Goal: Task Accomplishment & Management: Manage account settings

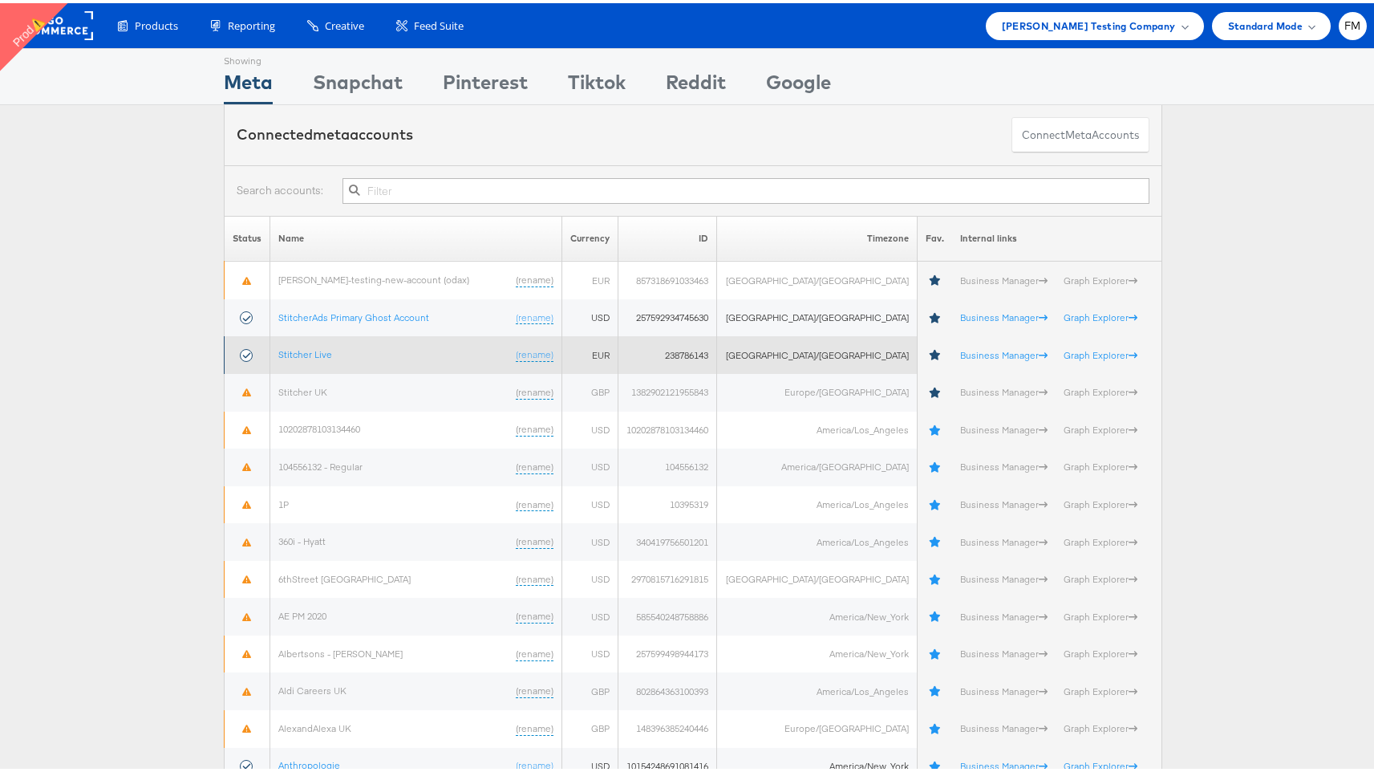
click at [322, 358] on td "Stitcher Live (rename)" at bounding box center [416, 352] width 292 height 38
click at [318, 354] on link "Stitcher Live" at bounding box center [305, 351] width 54 height 12
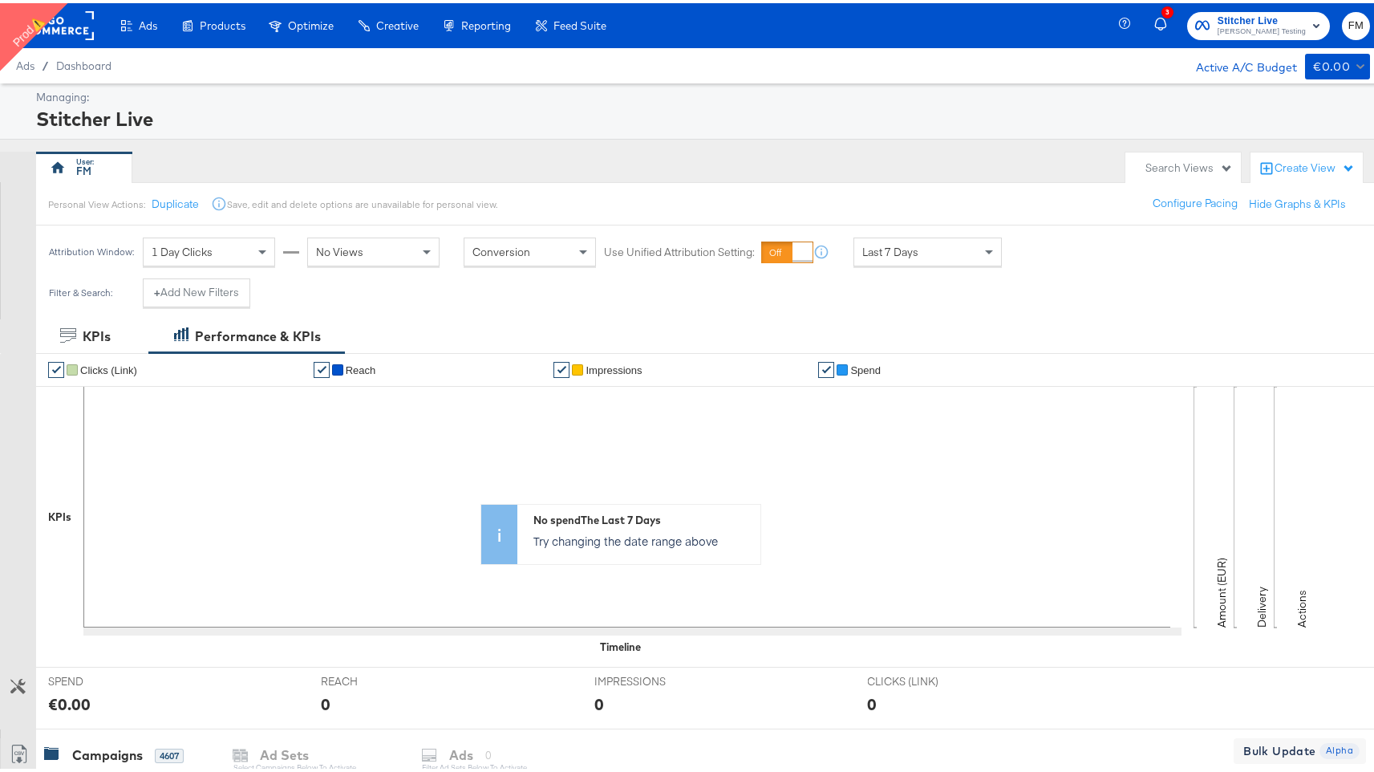
click at [75, 34] on rect at bounding box center [57, 22] width 74 height 29
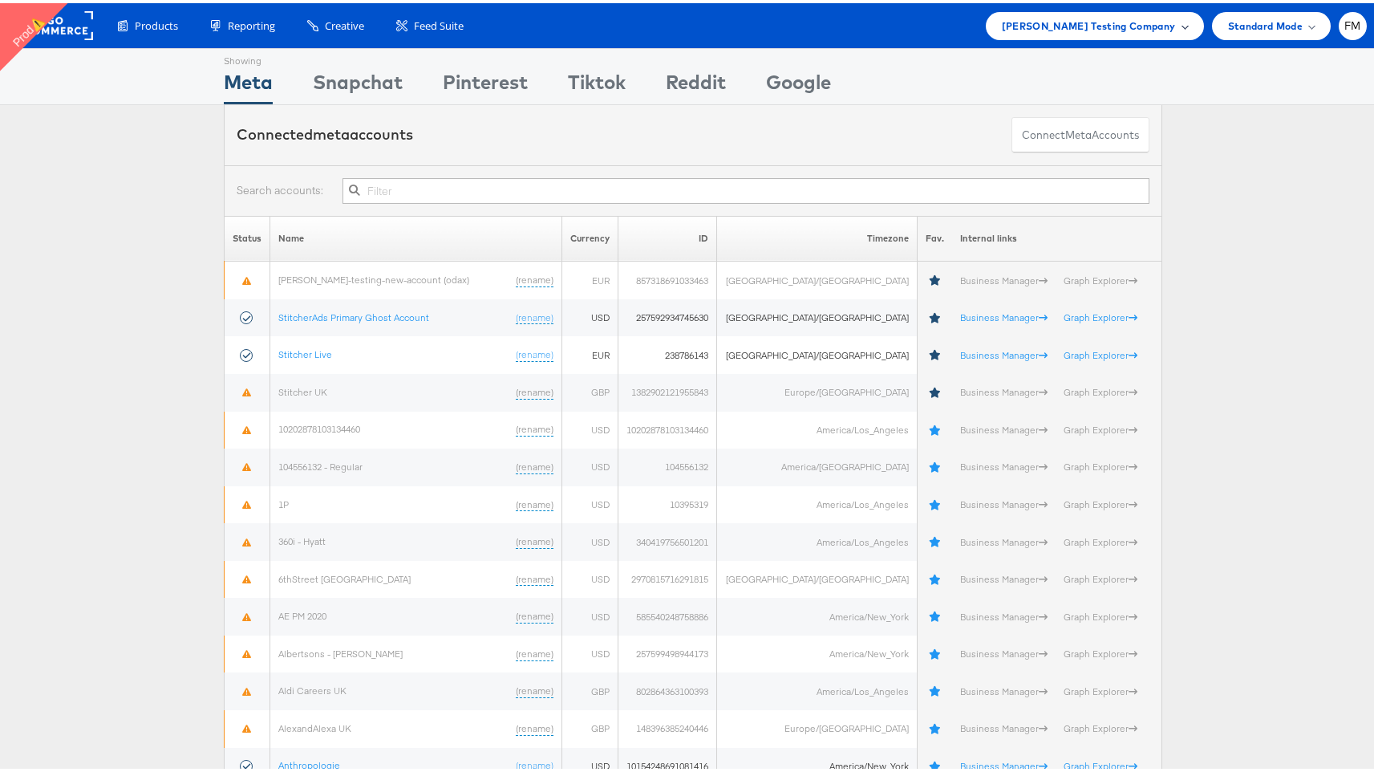
click at [1158, 11] on div "[PERSON_NAME] Testing Company" at bounding box center [1095, 23] width 218 height 28
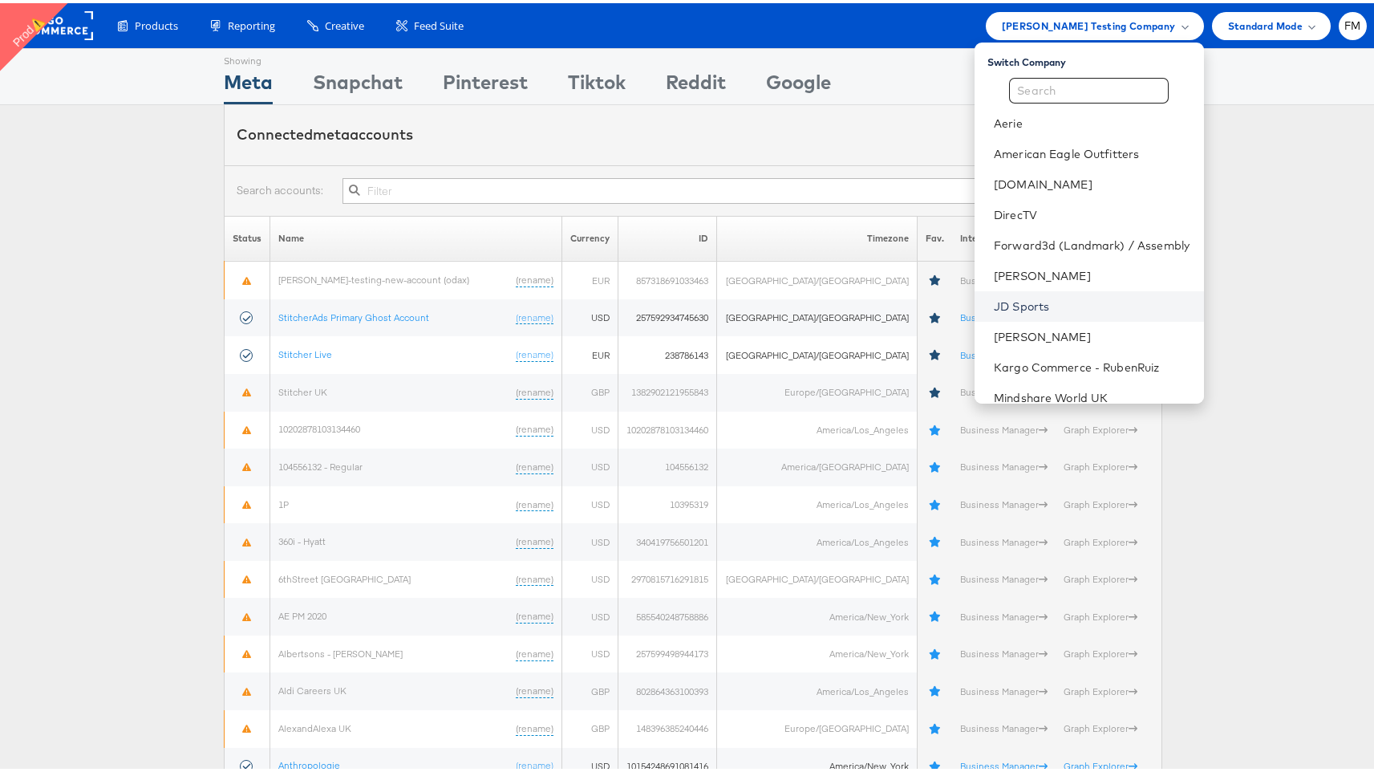
click at [1029, 298] on link "JD Sports" at bounding box center [1092, 303] width 197 height 16
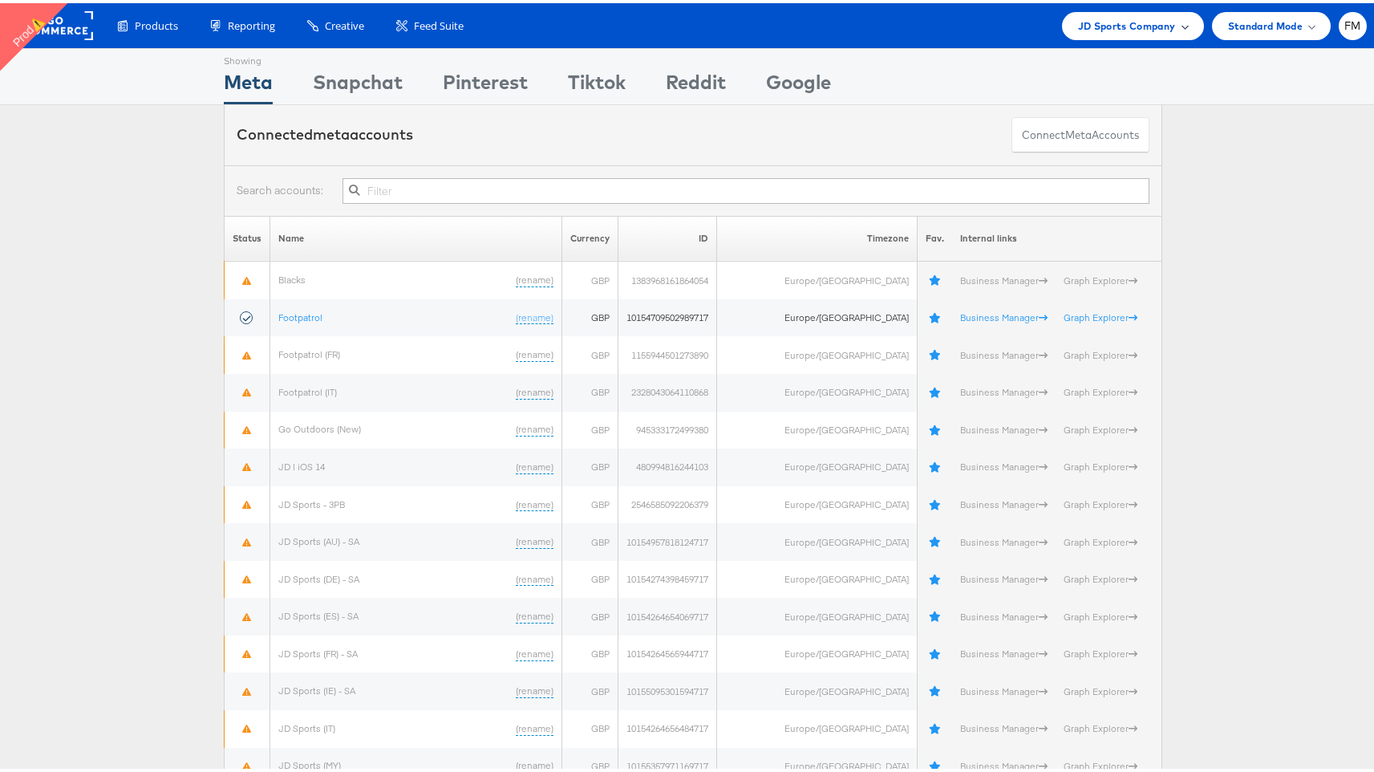
click at [1163, 34] on div "JD Sports Company" at bounding box center [1133, 23] width 142 height 28
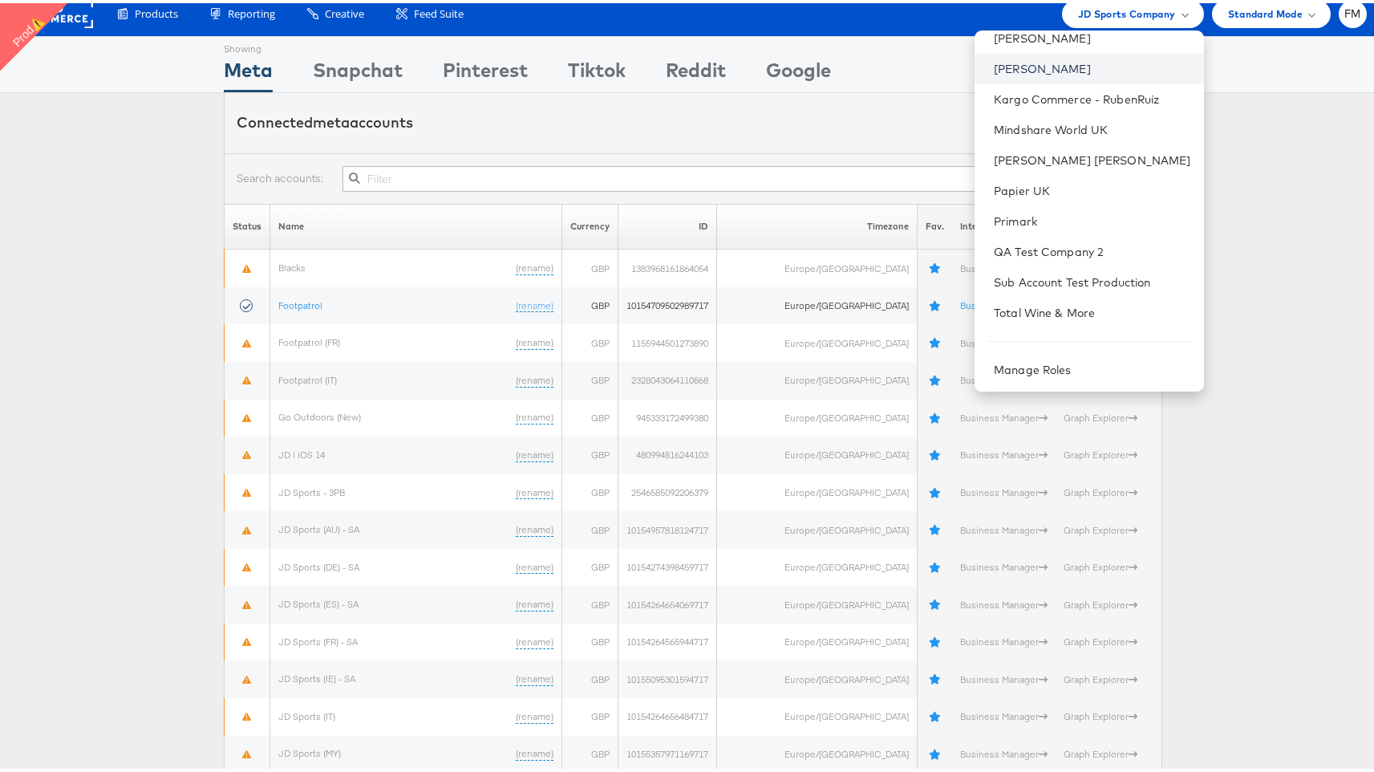
scroll to position [18, 0]
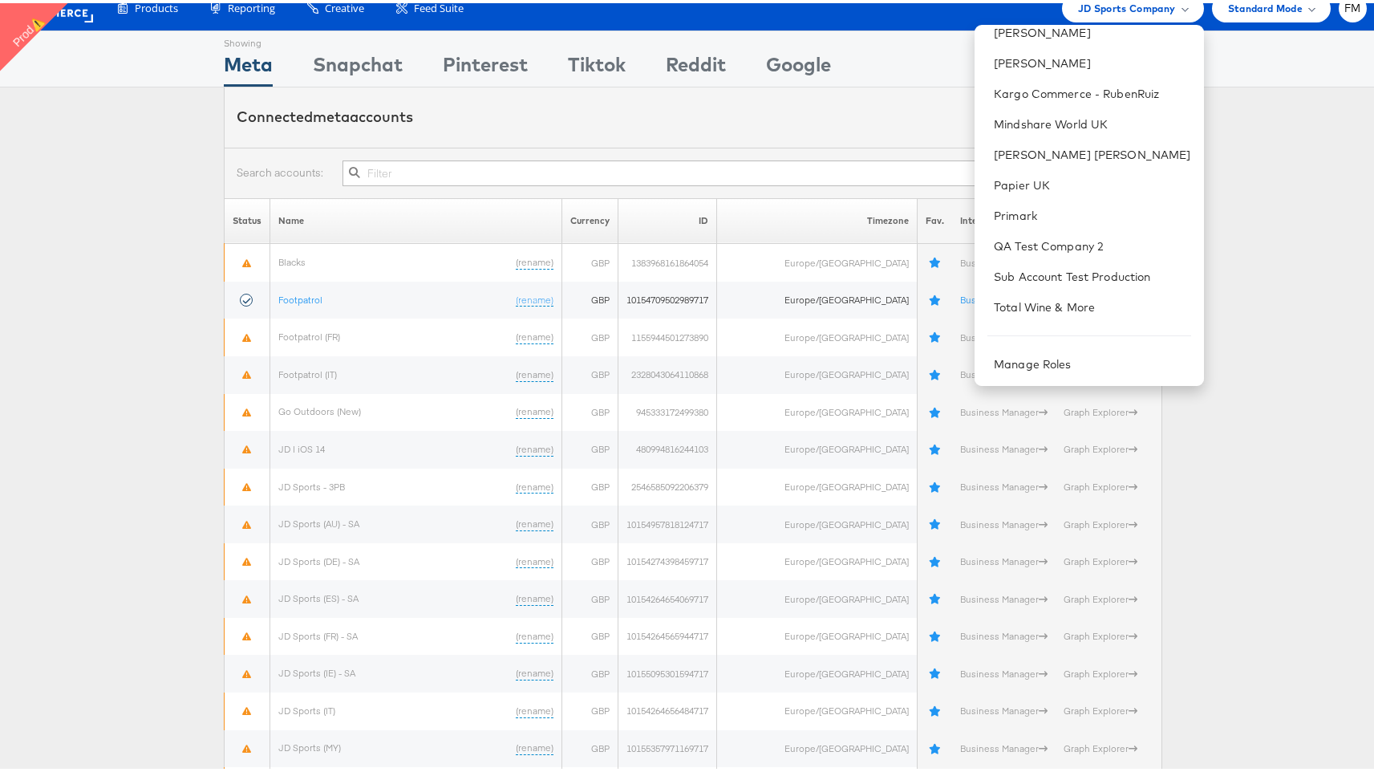
click at [847, 119] on div "Connected meta accounts Connect meta Accounts" at bounding box center [693, 114] width 939 height 60
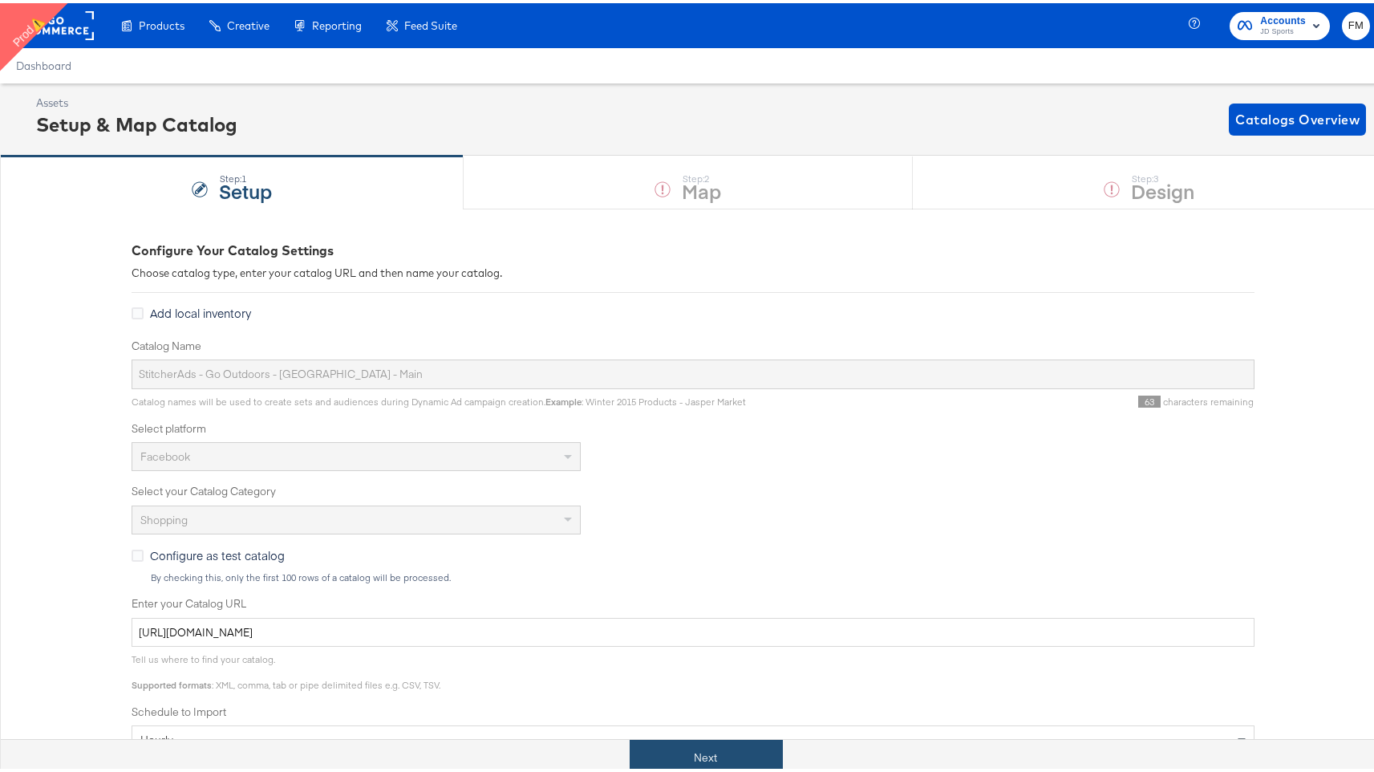
click at [679, 761] on button "Next" at bounding box center [706, 754] width 153 height 36
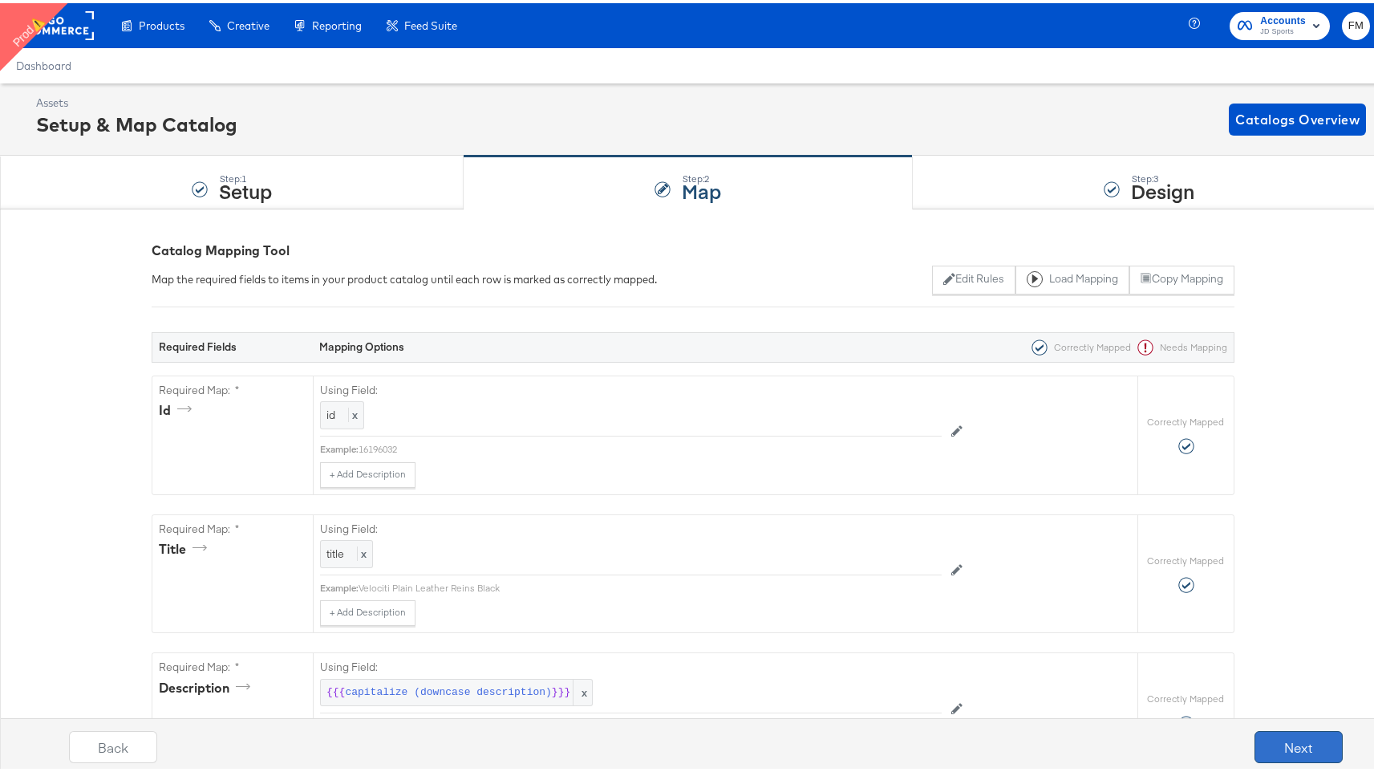
click at [1267, 749] on button "Next" at bounding box center [1299, 744] width 88 height 32
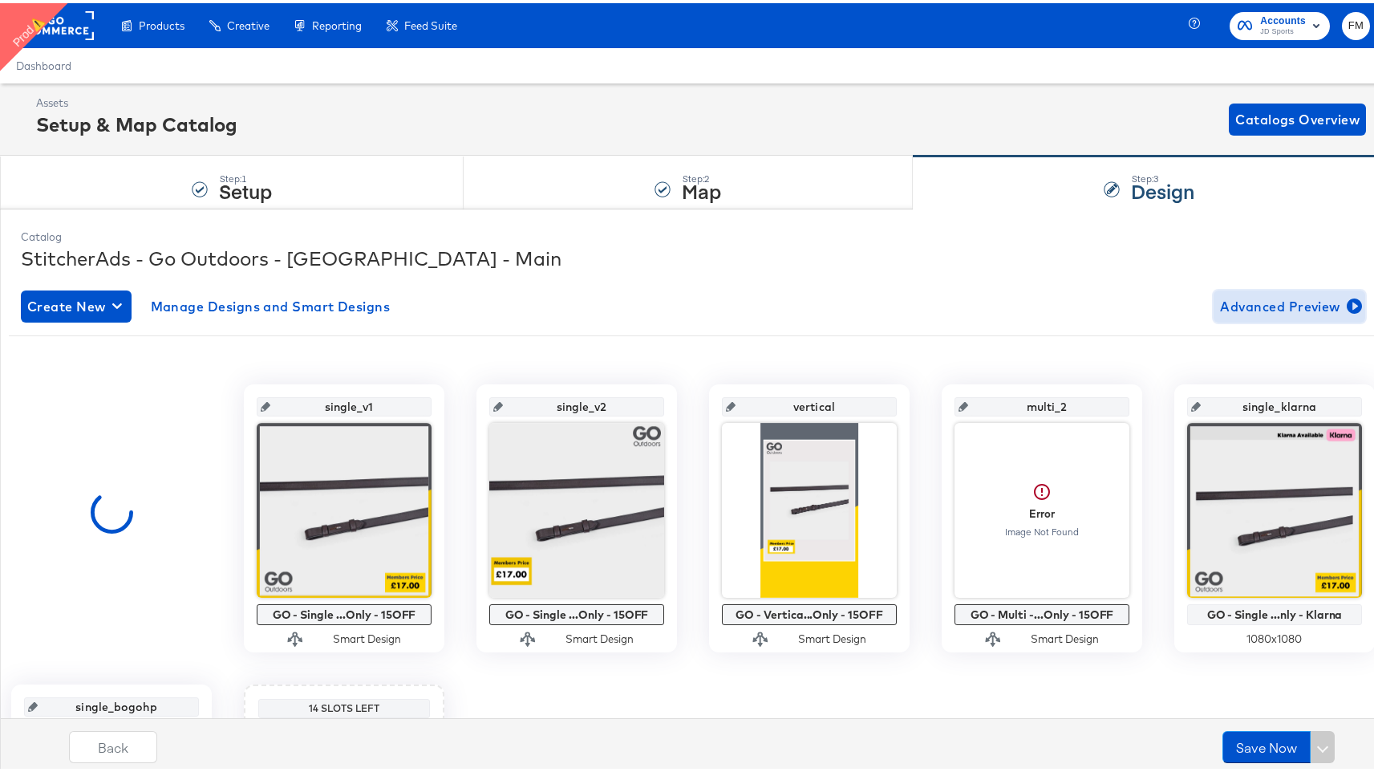
click at [1274, 306] on span "Advanced Preview" at bounding box center [1289, 303] width 139 height 22
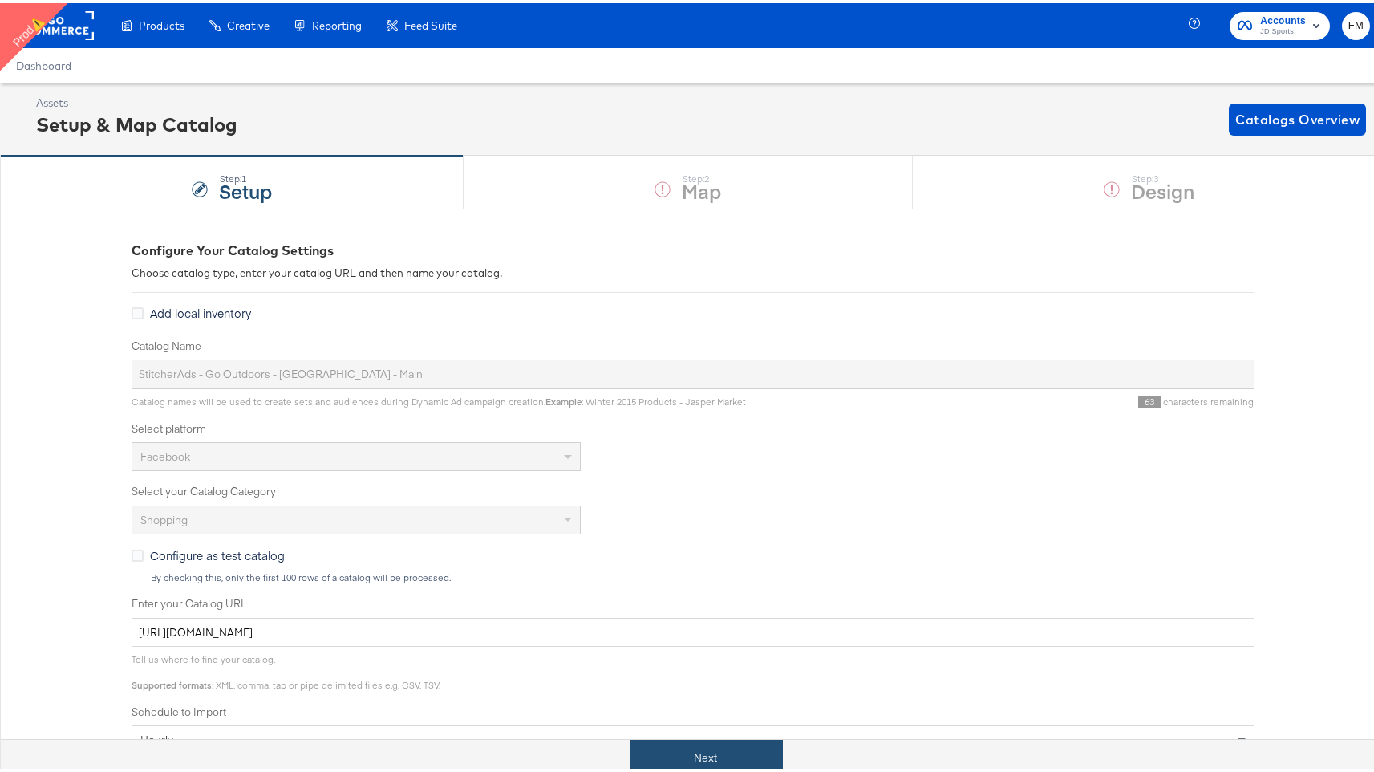
click at [696, 756] on button "Next" at bounding box center [706, 754] width 153 height 36
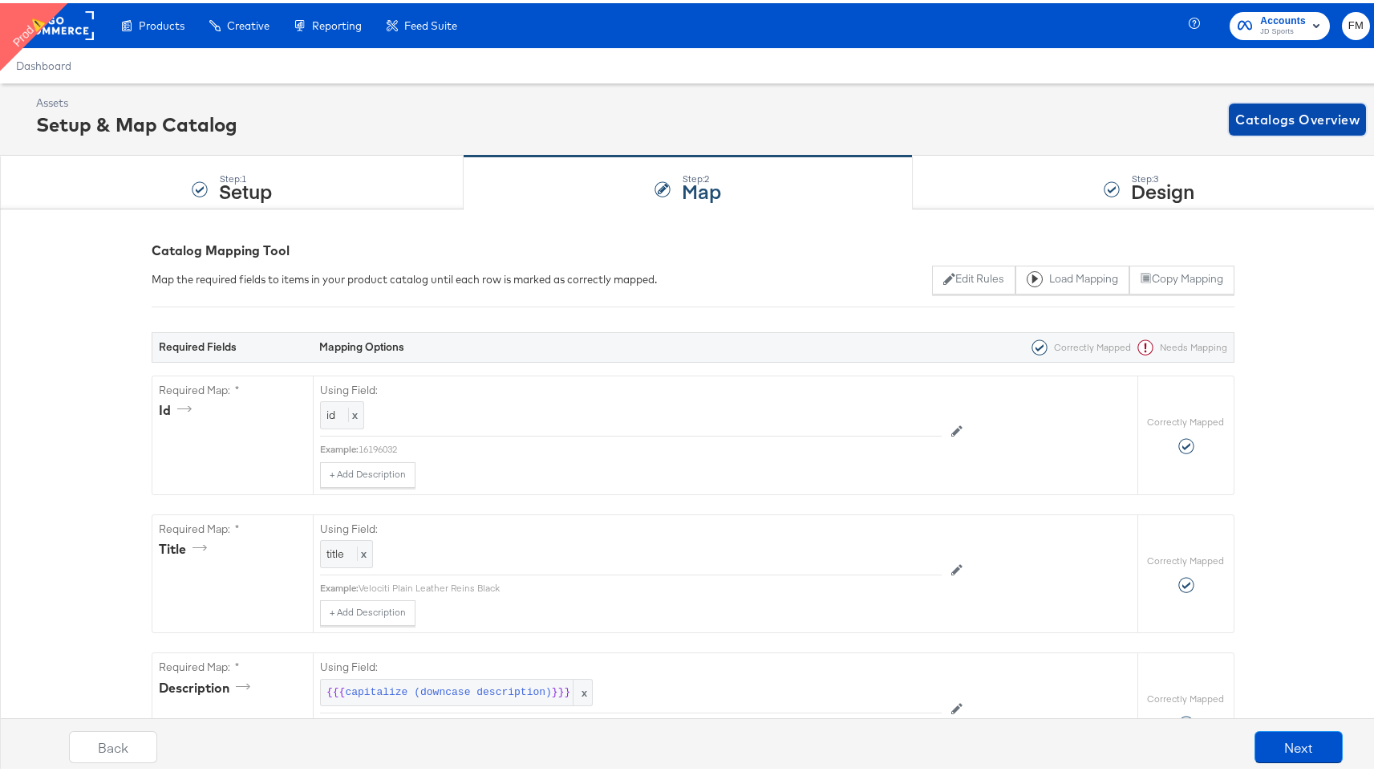
click at [1251, 120] on span "Catalogs Overview" at bounding box center [1297, 116] width 124 height 22
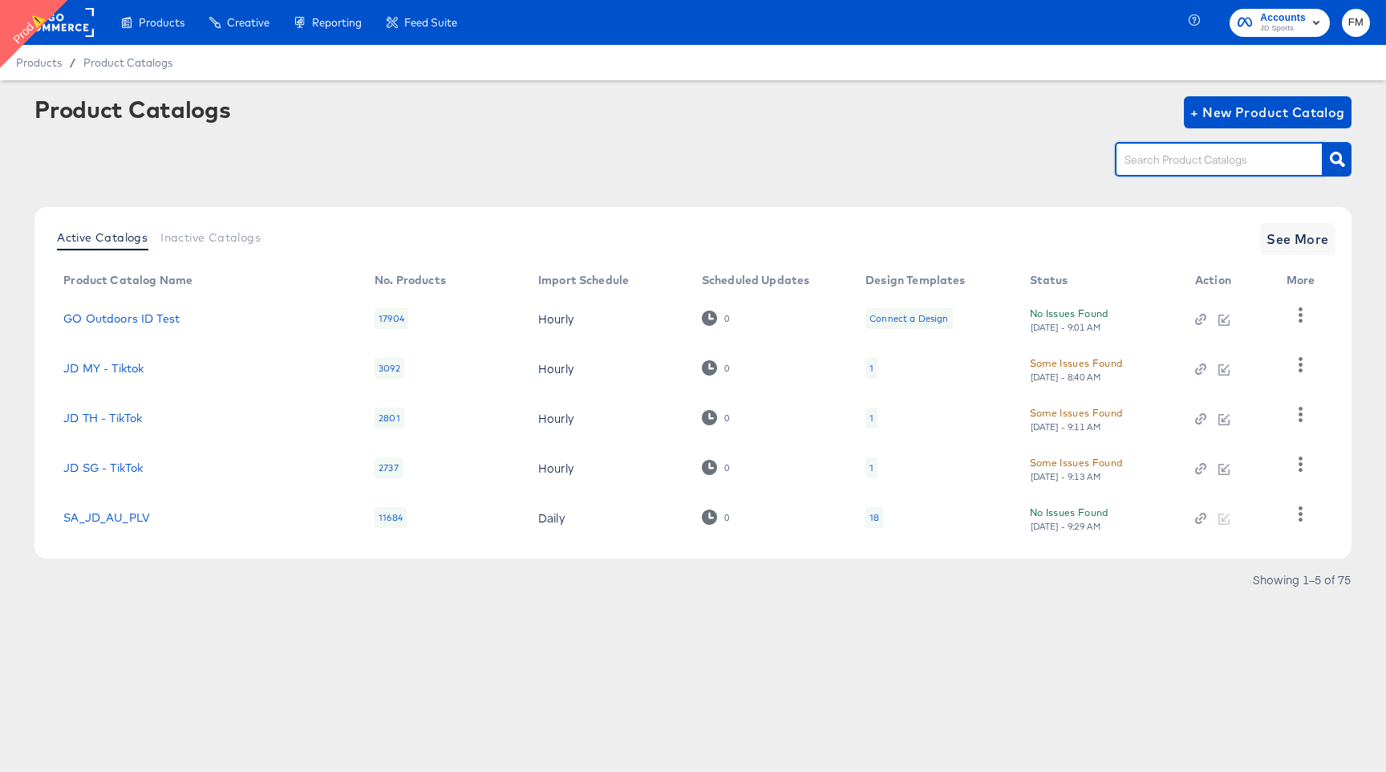
click at [1151, 167] on input "text" at bounding box center [1207, 160] width 171 height 18
paste input "Go Outdoors - [GEOGRAPHIC_DATA] - Main"
type input "Go Outdoors - [GEOGRAPHIC_DATA] - Main"
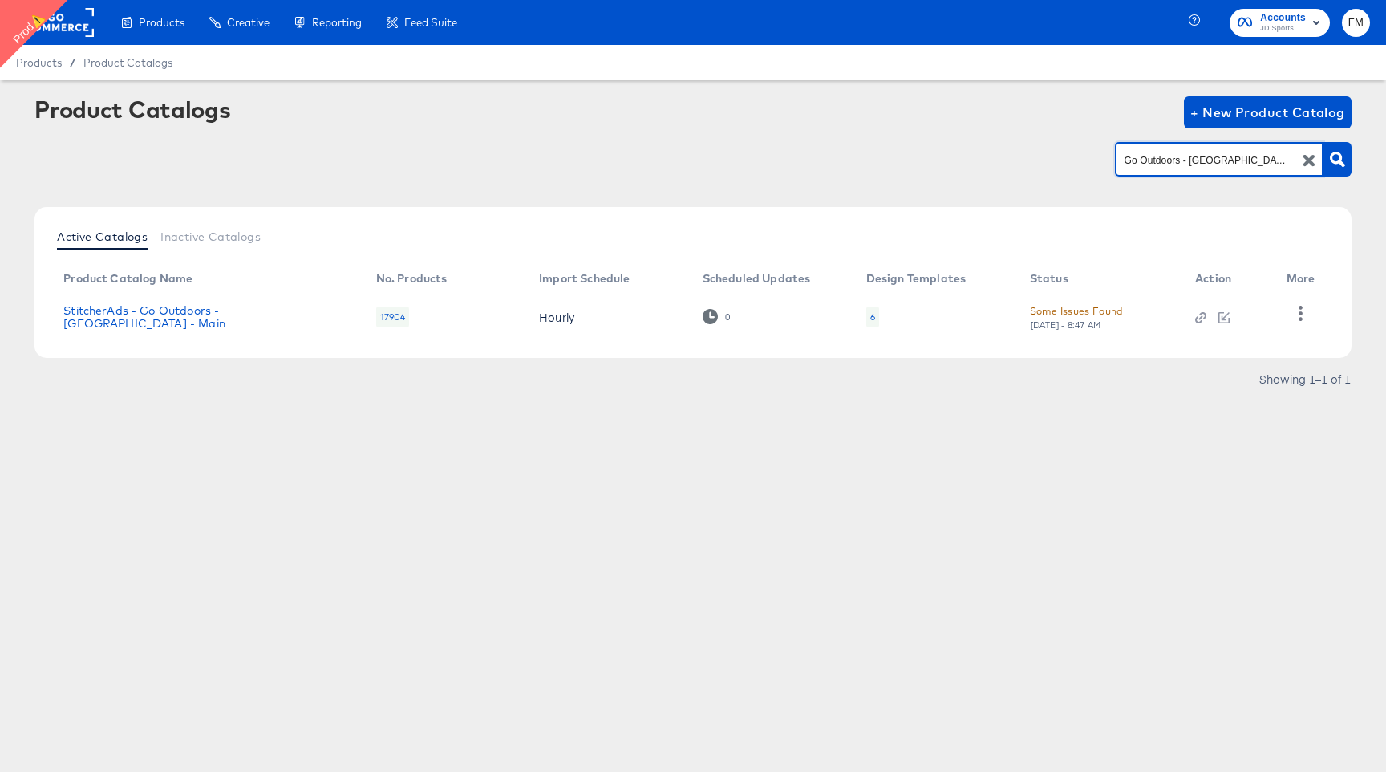
click at [1101, 308] on div "Some Issues Found" at bounding box center [1076, 310] width 93 height 17
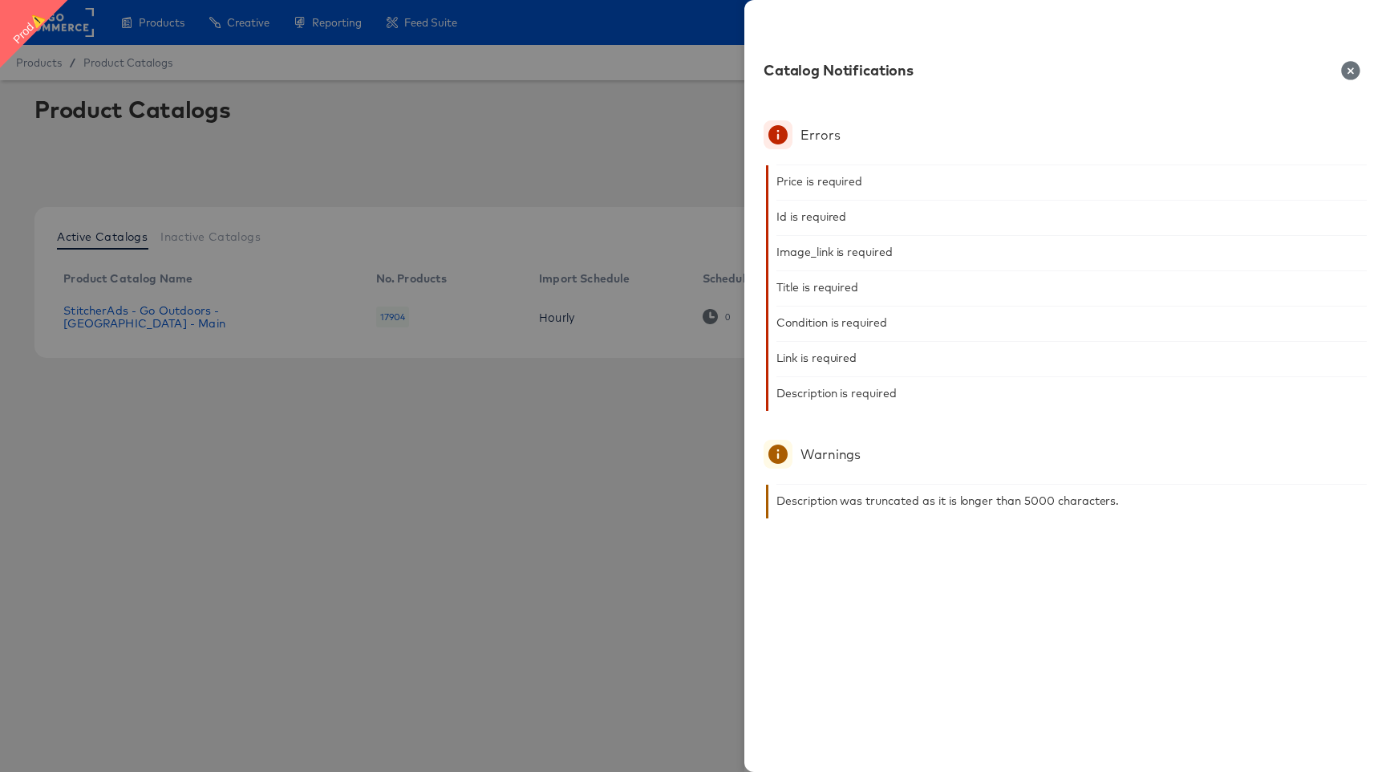
click at [674, 416] on div at bounding box center [693, 386] width 1386 height 772
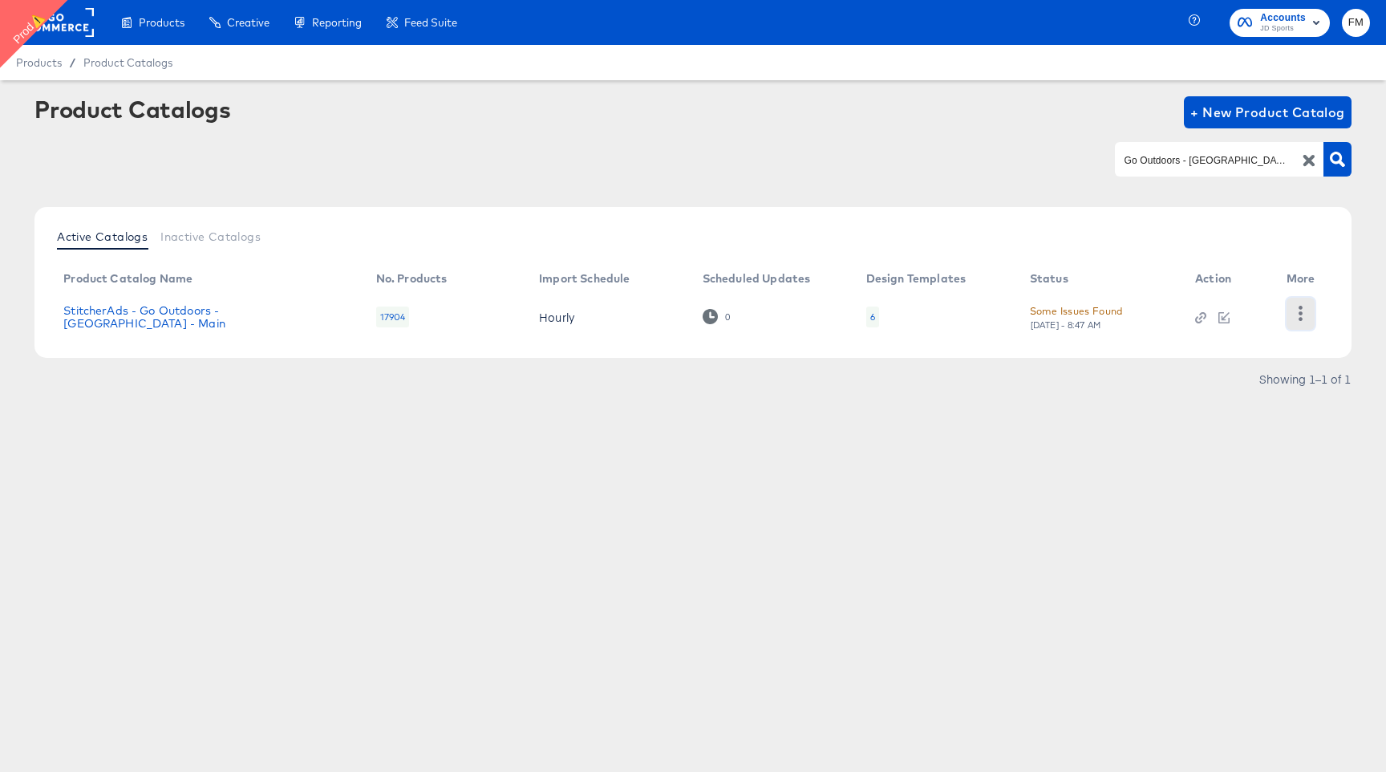
click at [1300, 310] on icon "button" at bounding box center [1300, 313] width 15 height 15
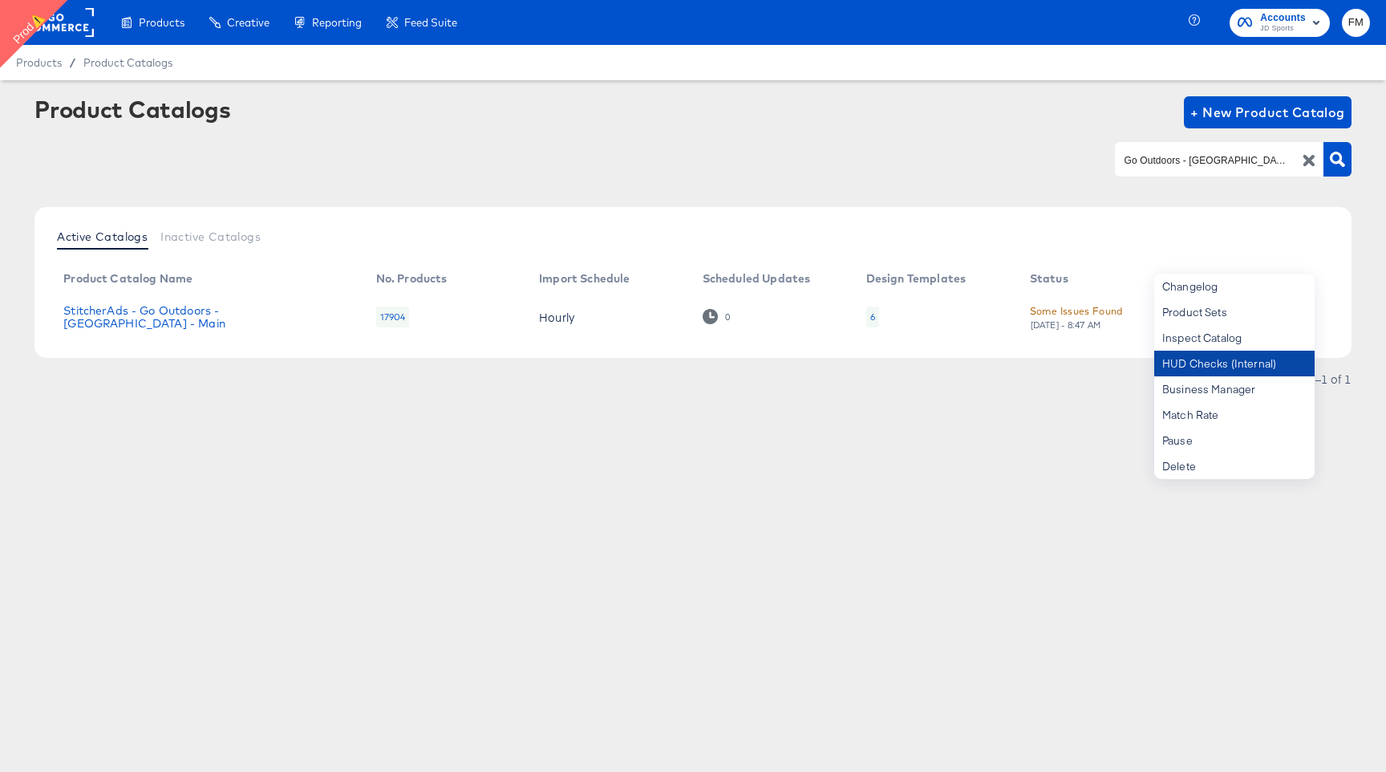
click at [1266, 361] on div "HUD Checks (Internal)" at bounding box center [1234, 364] width 160 height 26
click at [70, 38] on div at bounding box center [57, 22] width 74 height 45
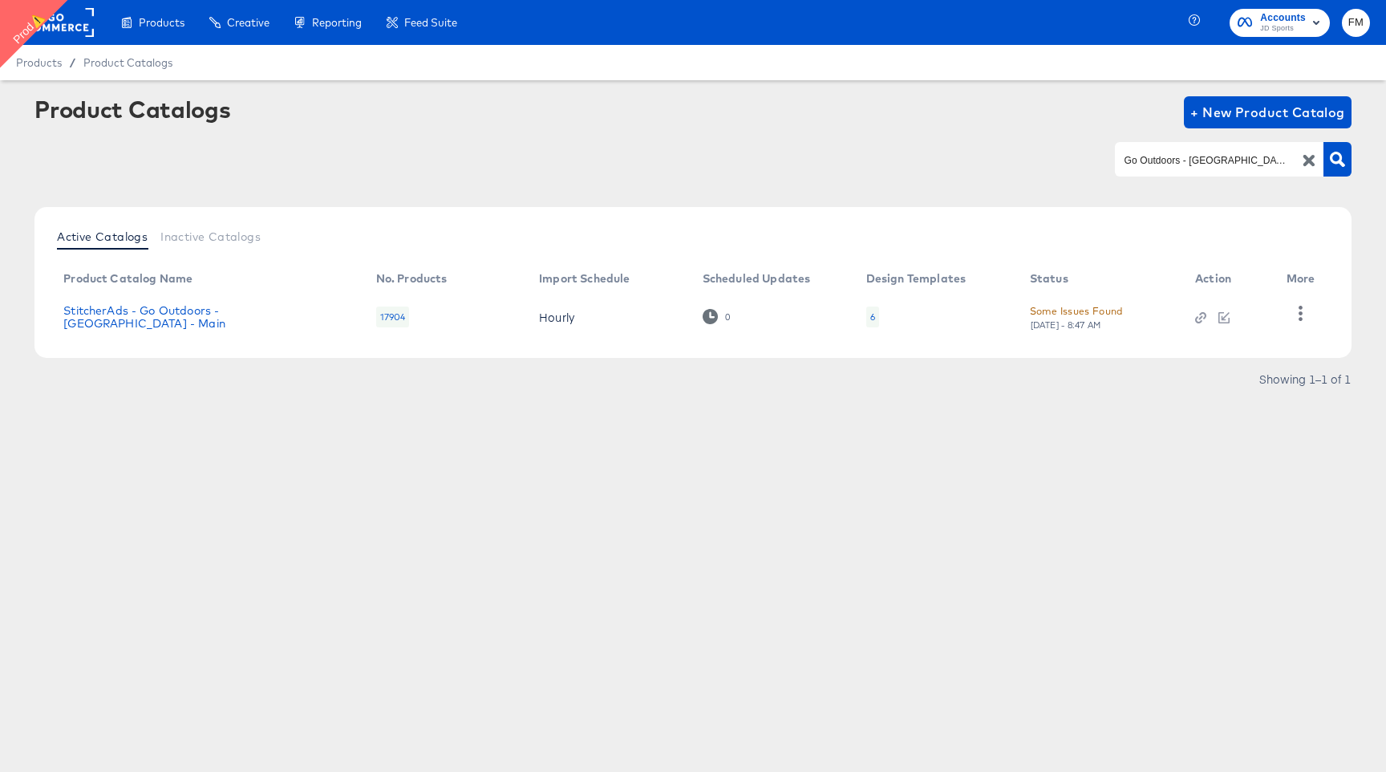
click at [79, 29] on rect at bounding box center [57, 22] width 74 height 29
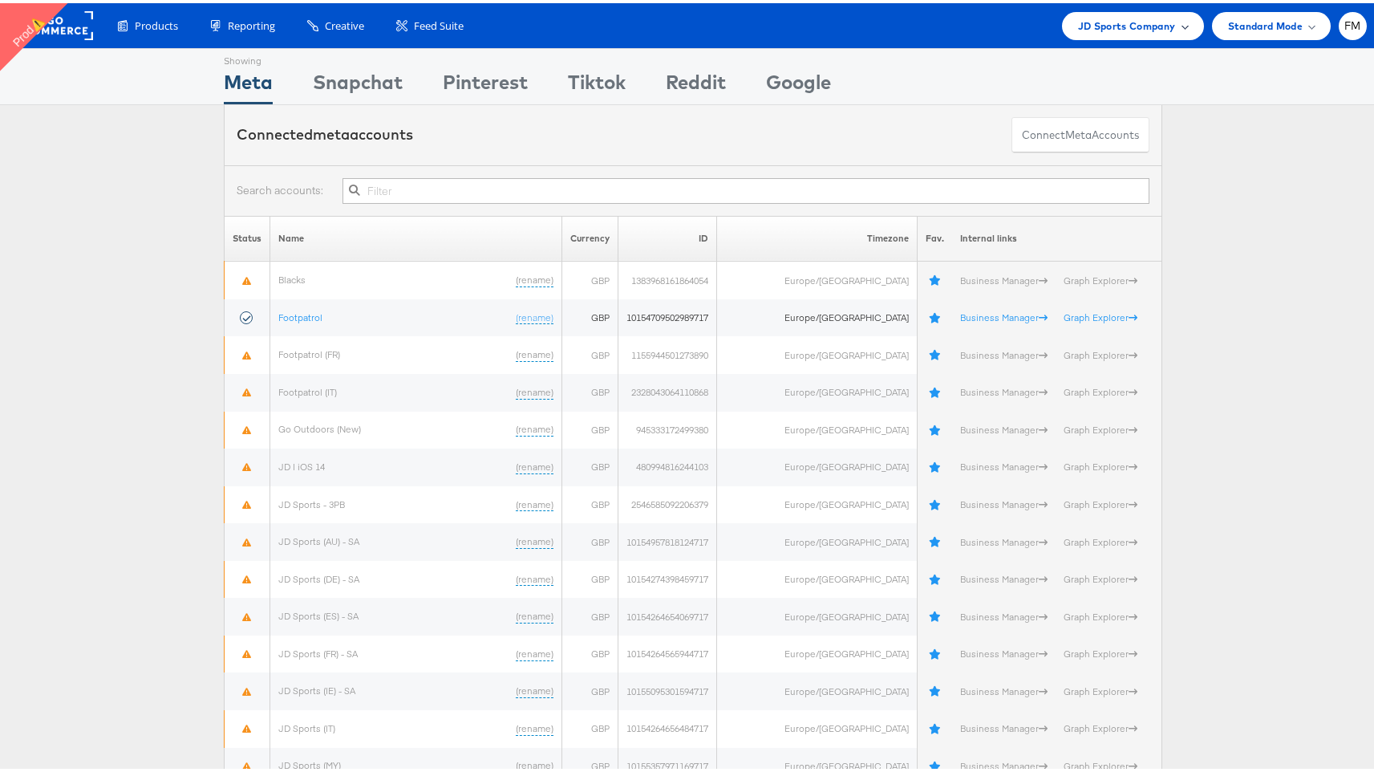
click at [1147, 28] on span "JD Sports Company" at bounding box center [1127, 22] width 98 height 17
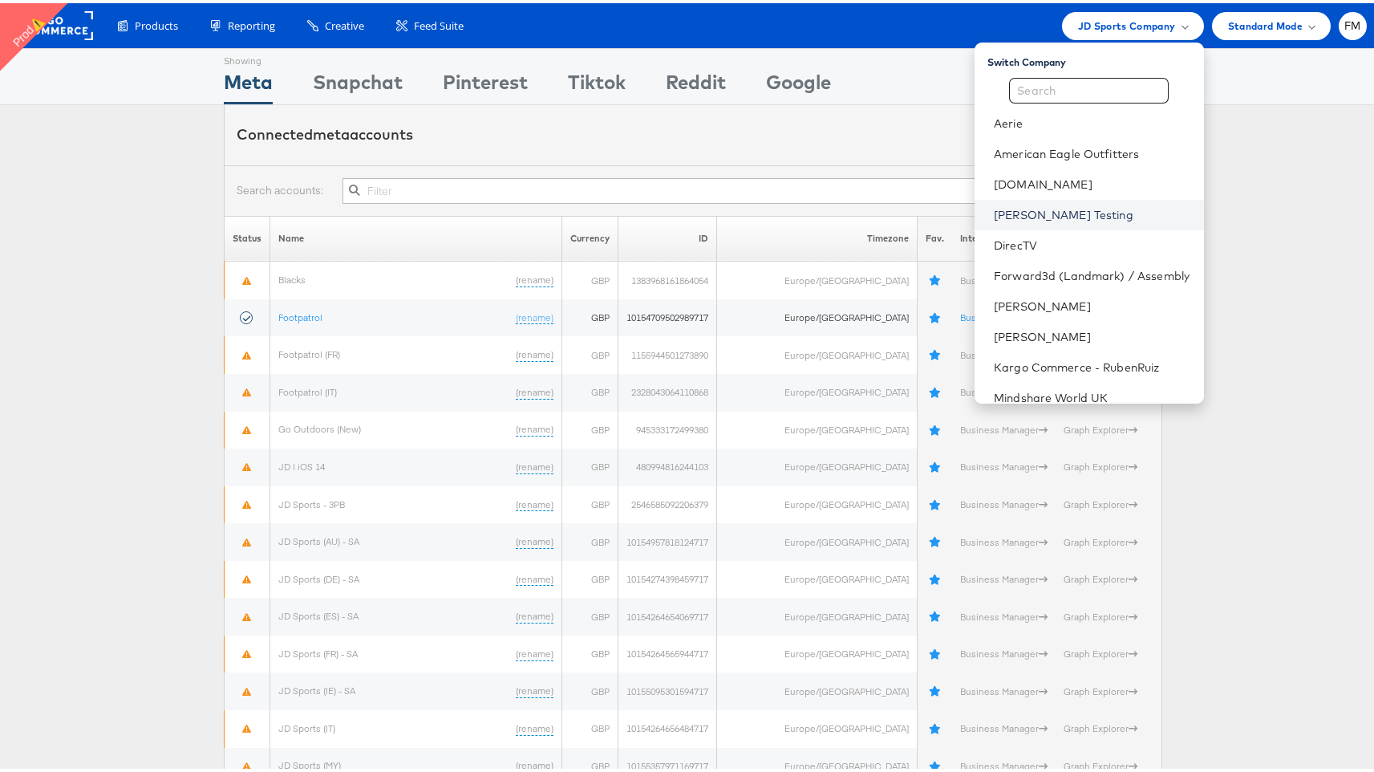
click at [1024, 207] on link "Colin Clarke Testing" at bounding box center [1092, 212] width 197 height 16
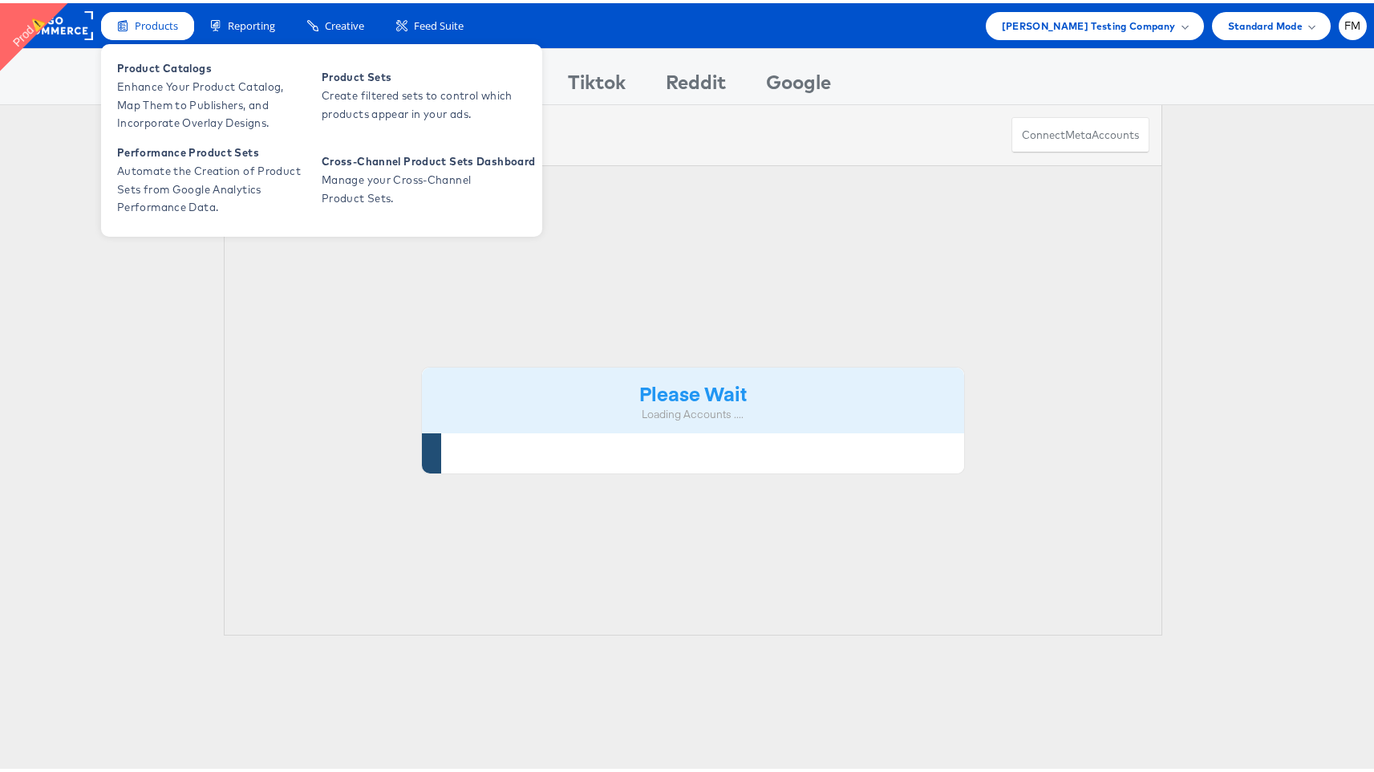
click at [172, 30] on div "Products" at bounding box center [147, 23] width 93 height 28
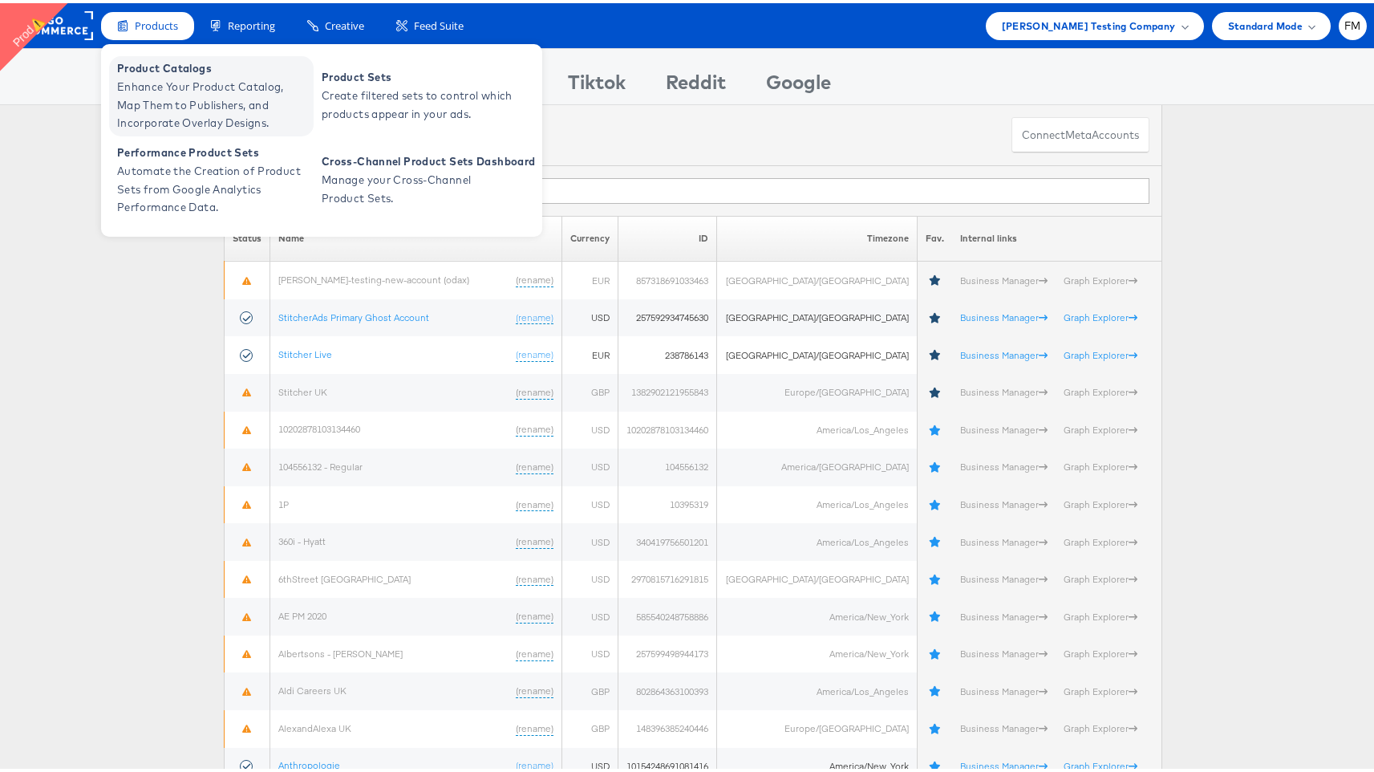
click at [209, 65] on span "Product Catalogs" at bounding box center [213, 65] width 193 height 18
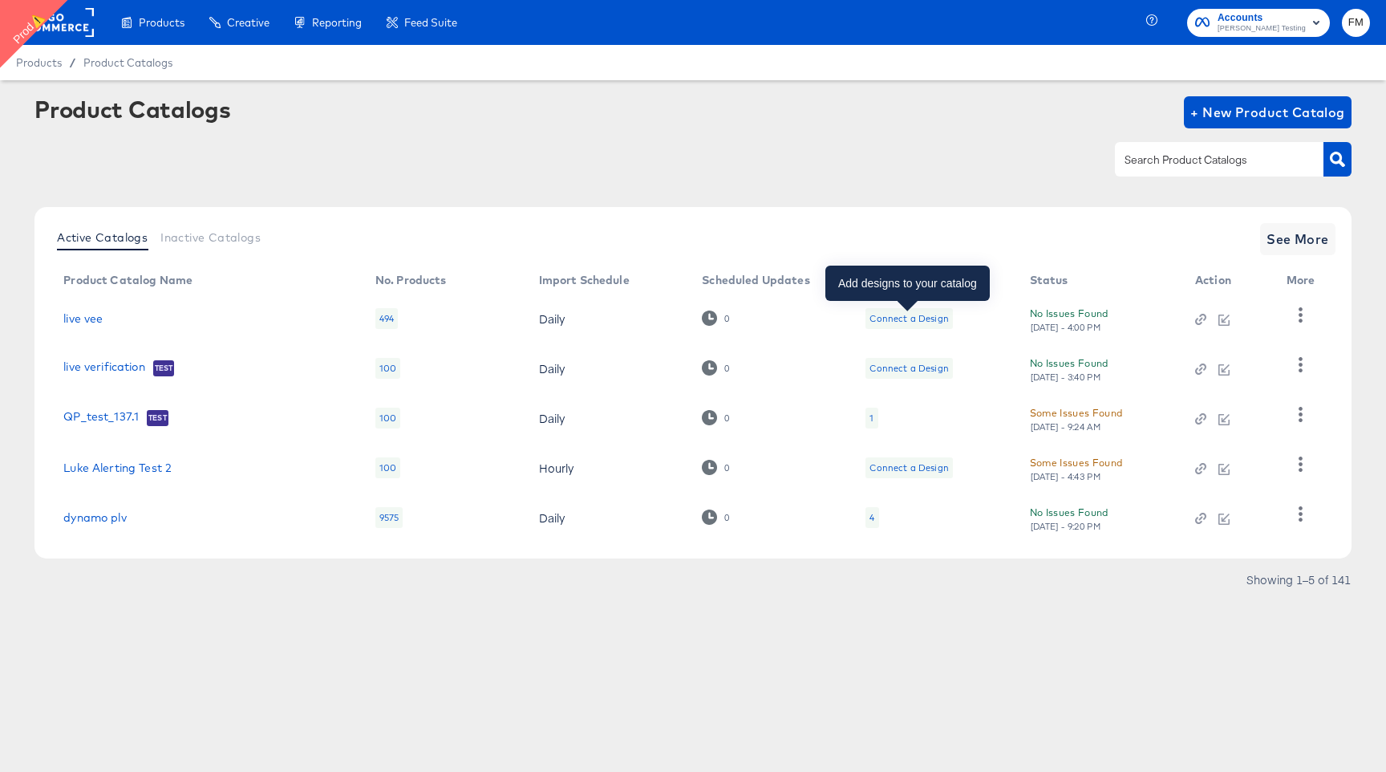
click at [921, 321] on div "Connect a Design" at bounding box center [909, 318] width 79 height 13
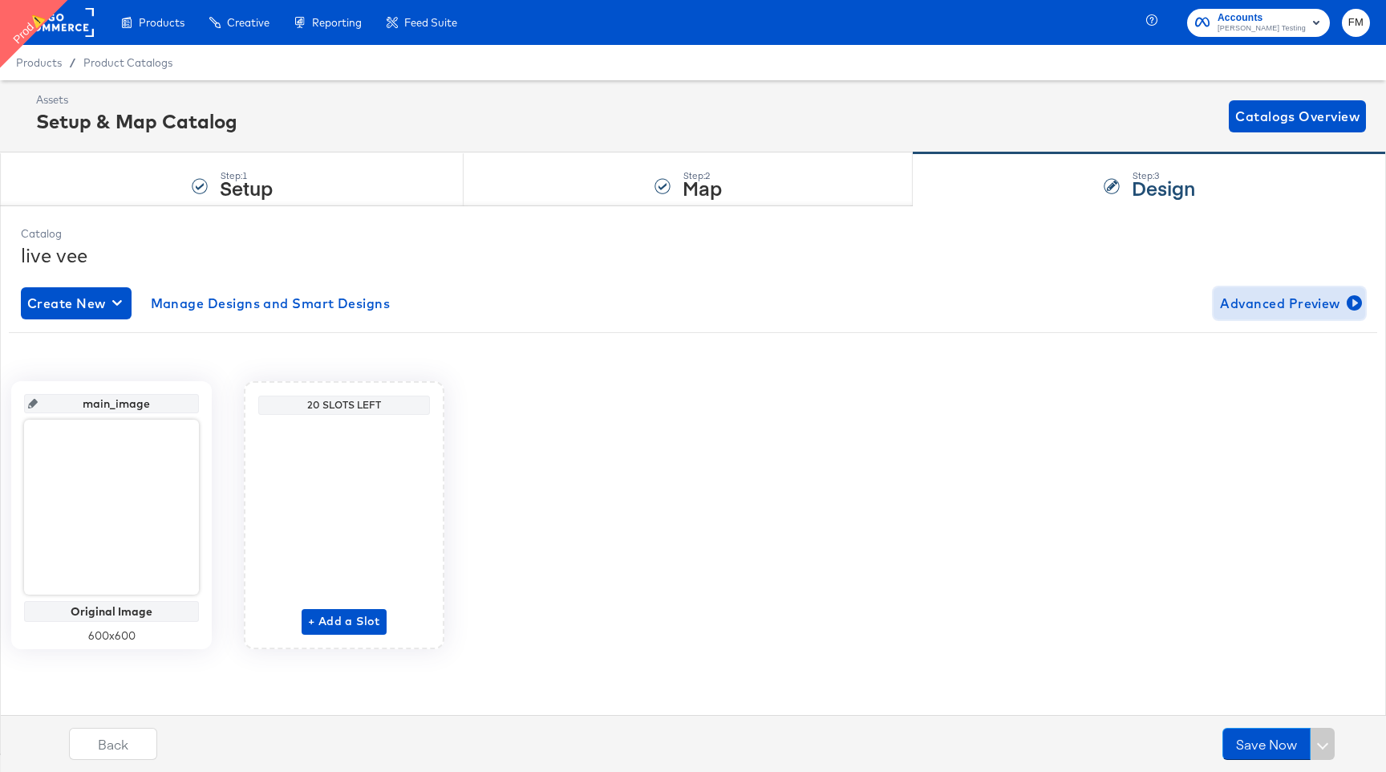
click at [1250, 299] on span "Advanced Preview" at bounding box center [1289, 303] width 139 height 22
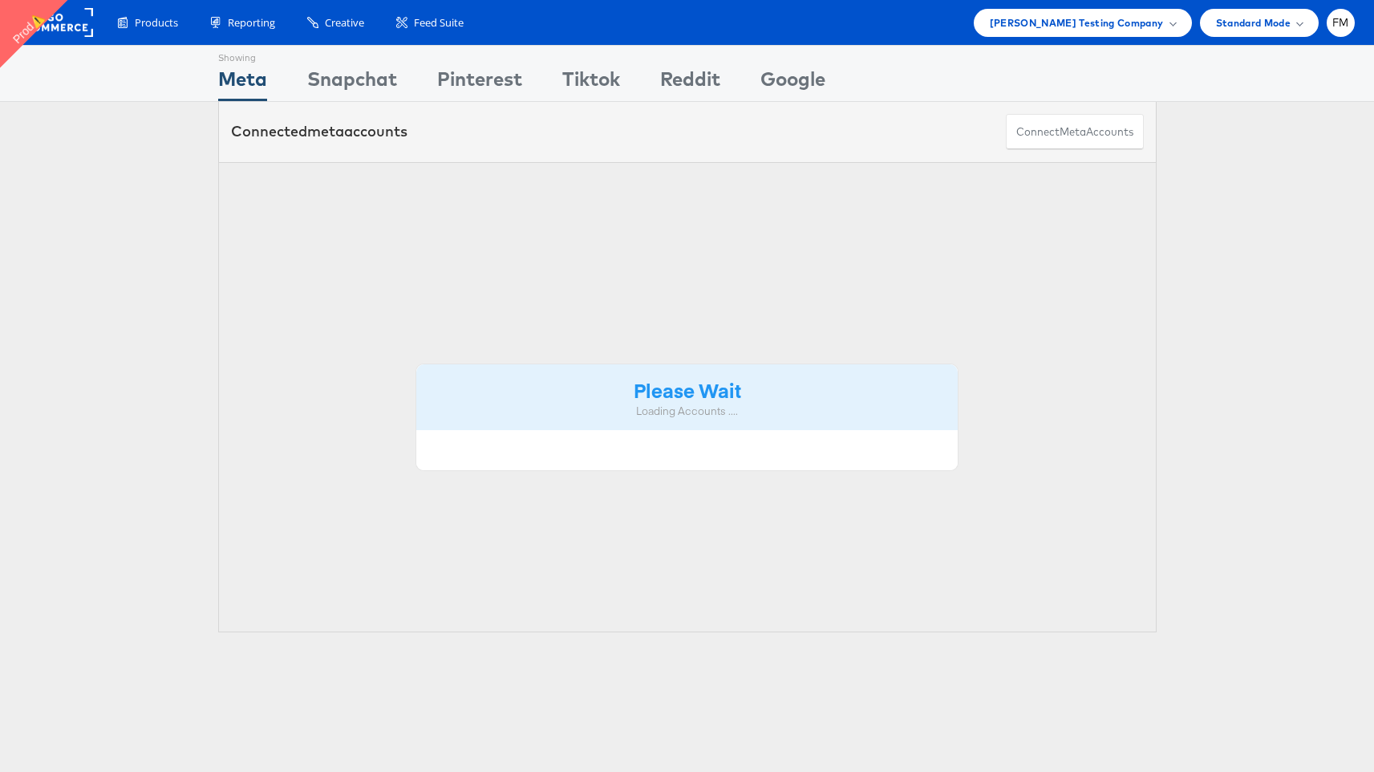
scroll to position [18, 0]
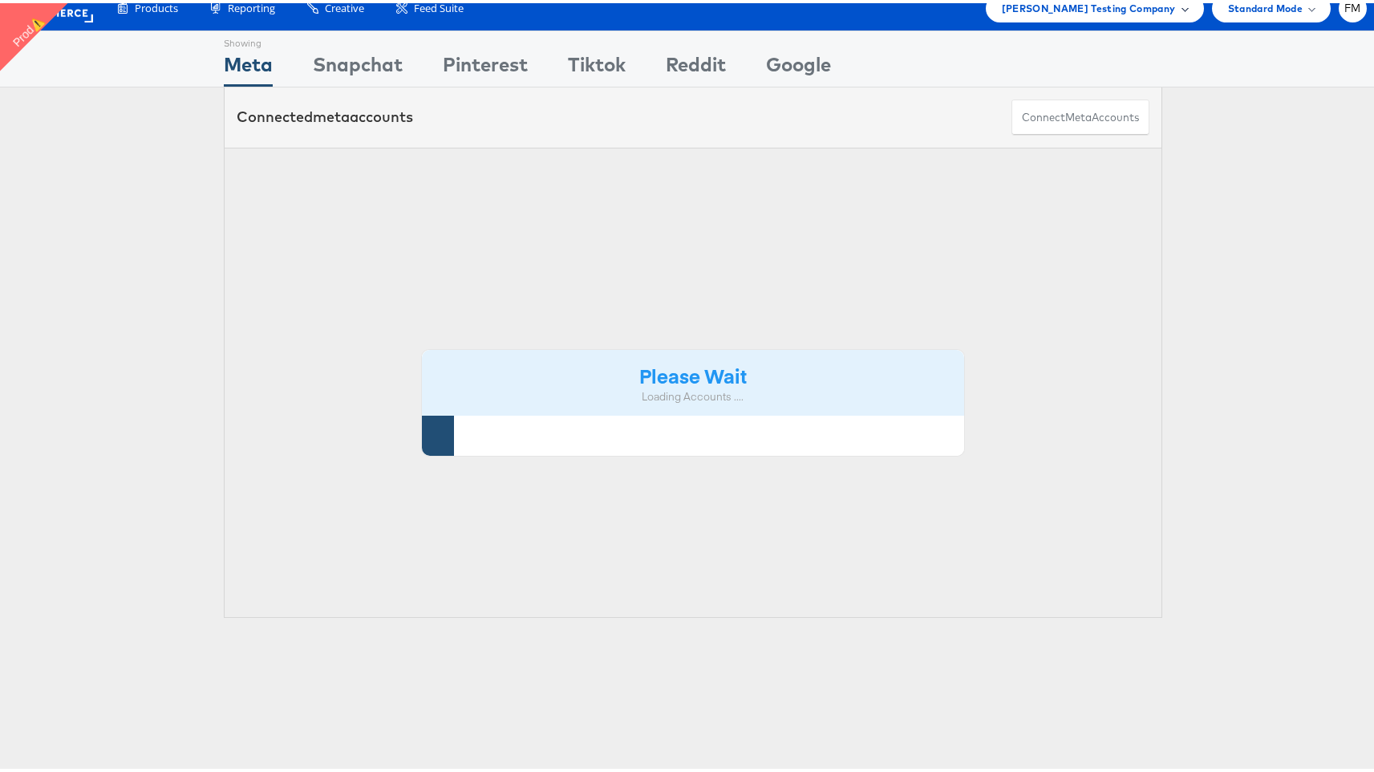
click at [1143, 5] on span "Colin Clarke Testing Company" at bounding box center [1089, 5] width 174 height 17
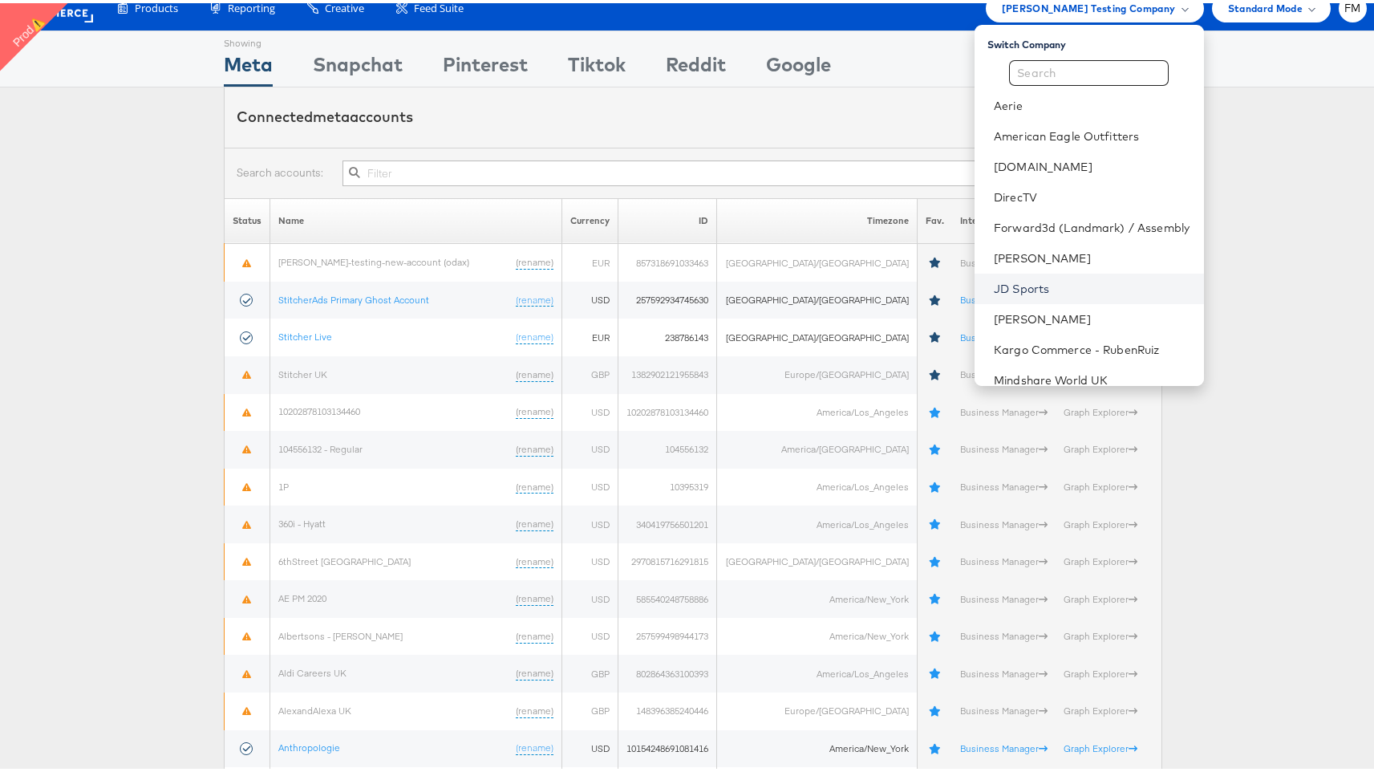
click at [1057, 278] on link "JD Sports" at bounding box center [1092, 286] width 197 height 16
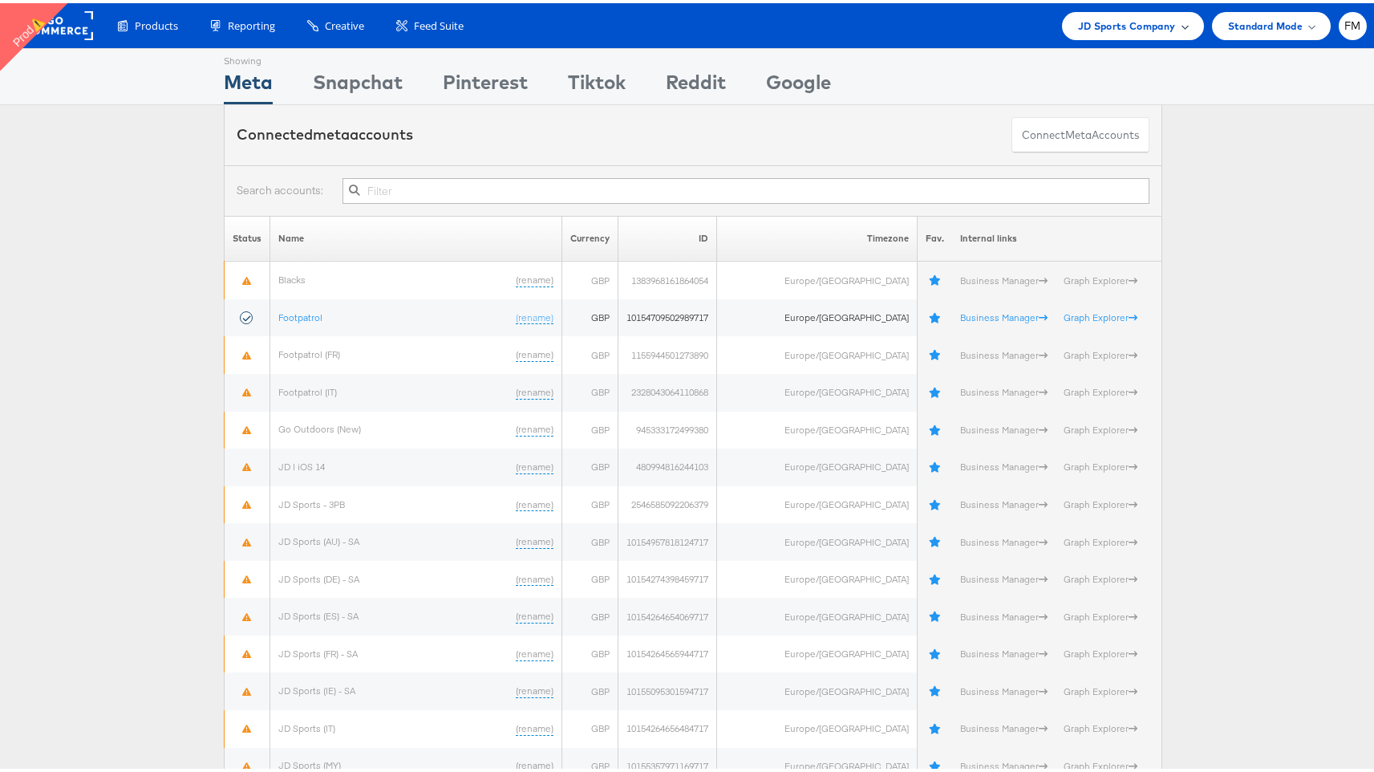
click at [1142, 19] on span "JD Sports Company" at bounding box center [1127, 22] width 98 height 17
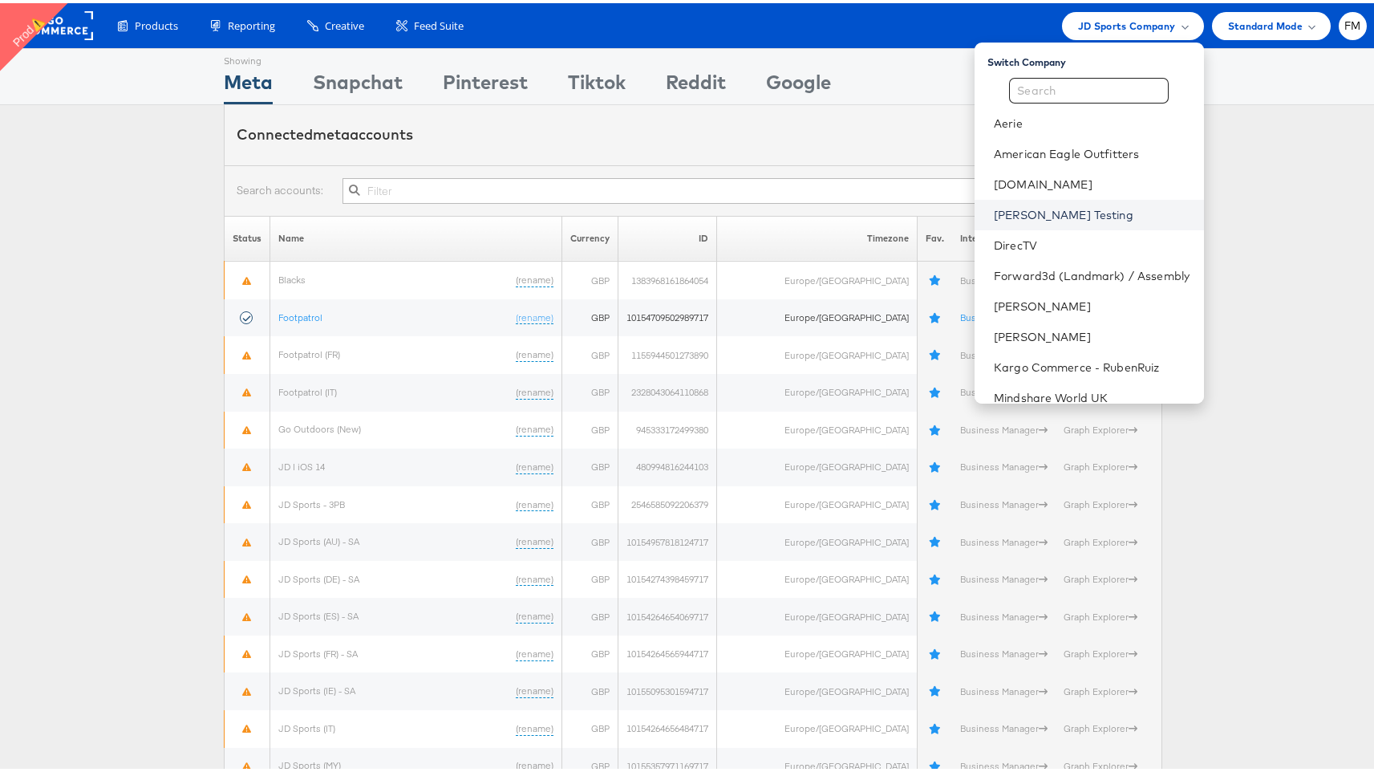
click at [1054, 213] on link "[PERSON_NAME] Testing" at bounding box center [1092, 212] width 197 height 16
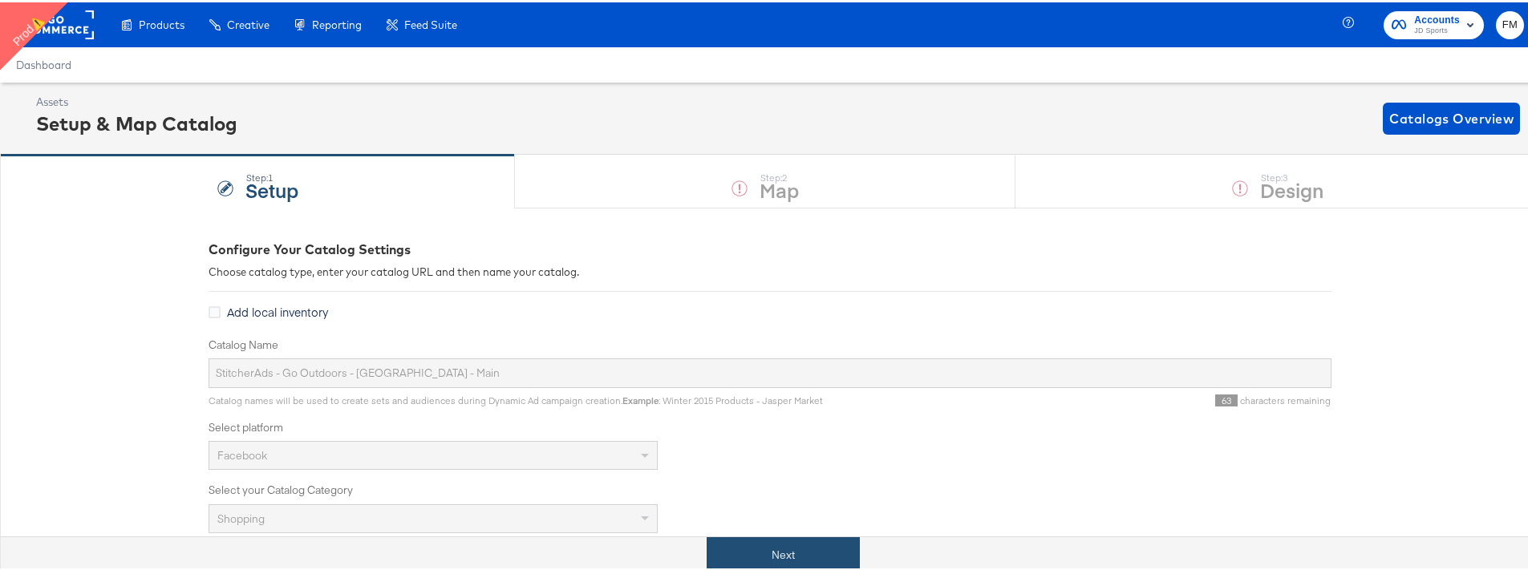
click at [796, 553] on button "Next" at bounding box center [783, 553] width 153 height 36
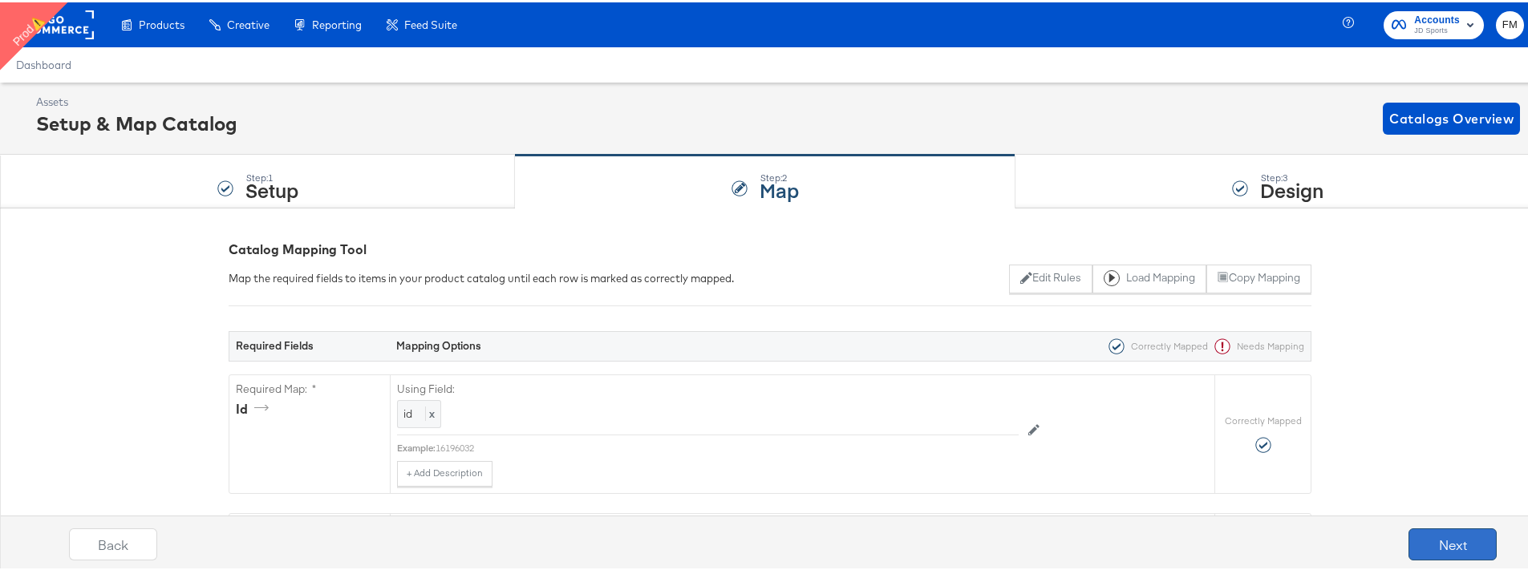
click at [1447, 545] on button "Next" at bounding box center [1453, 542] width 88 height 32
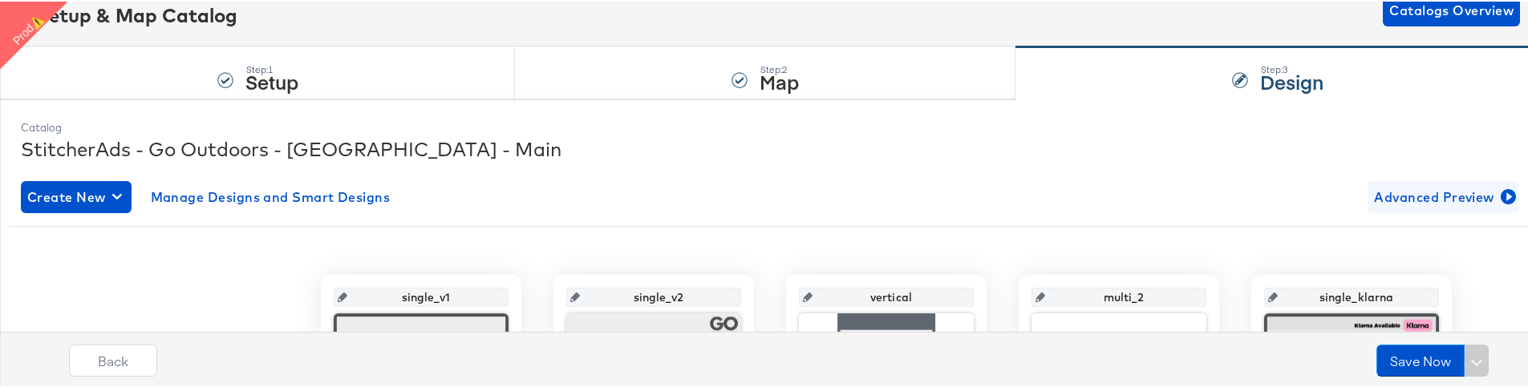
scroll to position [29, 0]
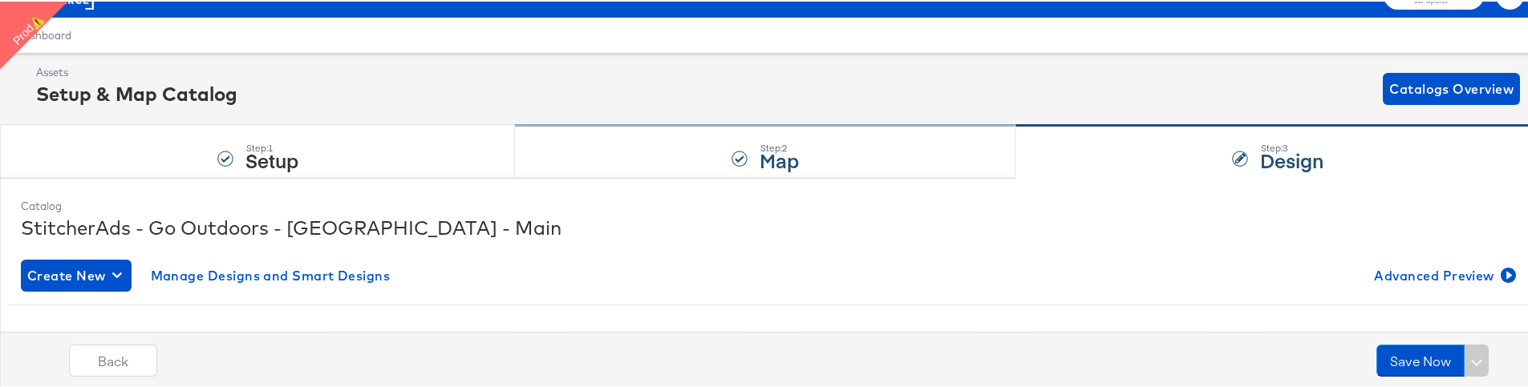
click at [862, 144] on div "Step: 2 Map" at bounding box center [765, 150] width 501 height 53
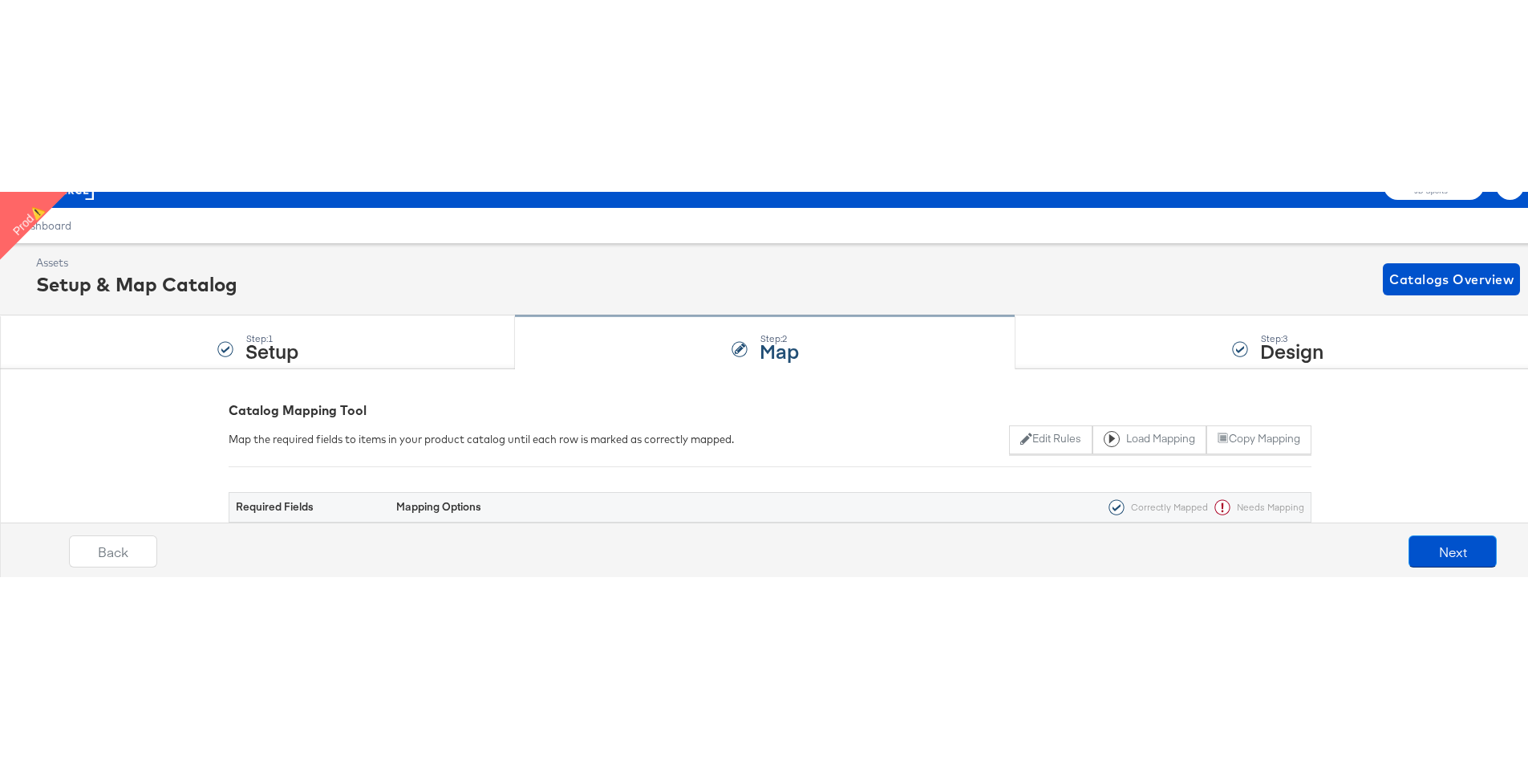
scroll to position [0, 0]
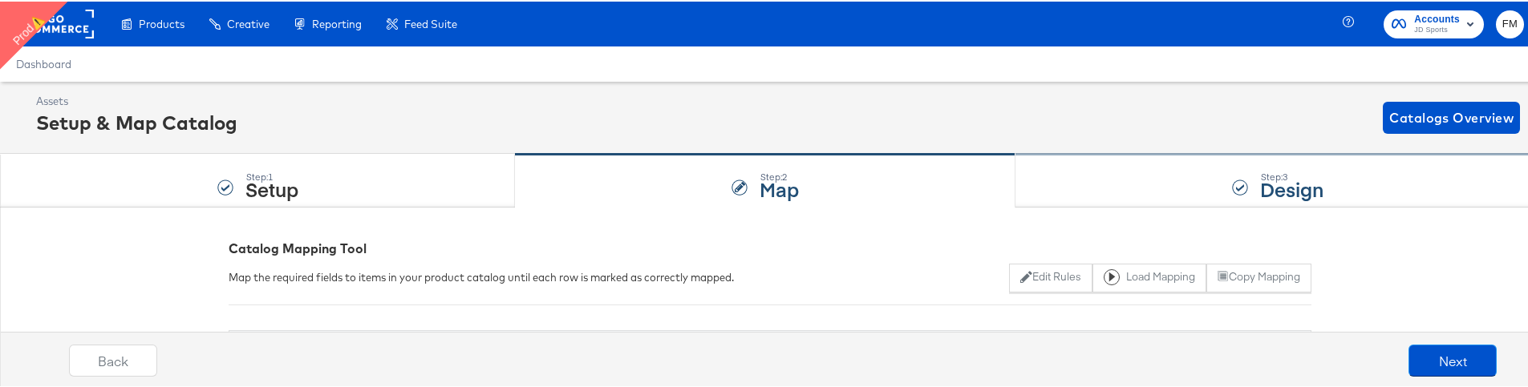
click at [1111, 189] on div "Step: 3 Design" at bounding box center [1278, 179] width 525 height 53
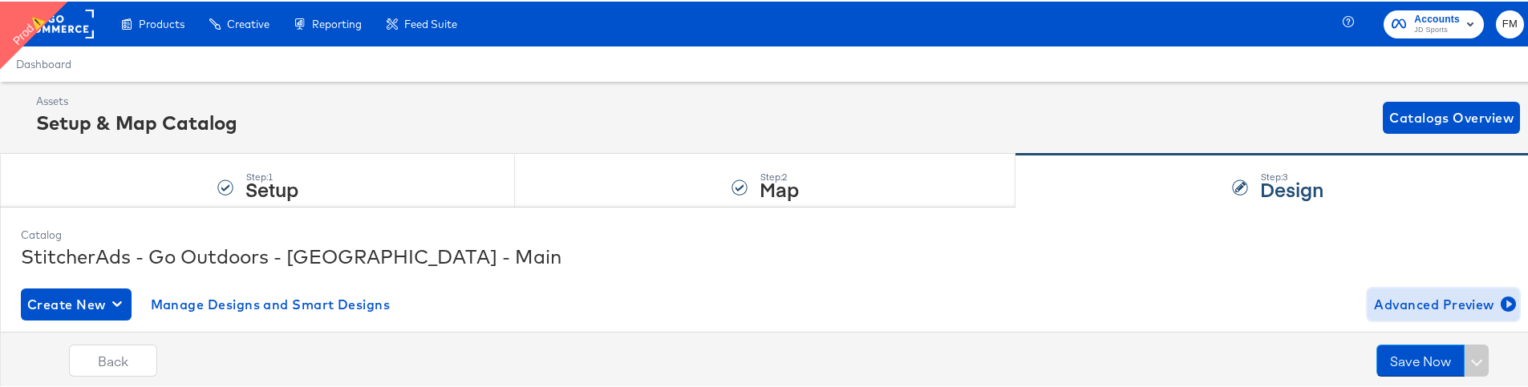
click at [1400, 305] on span "Advanced Preview" at bounding box center [1443, 303] width 139 height 22
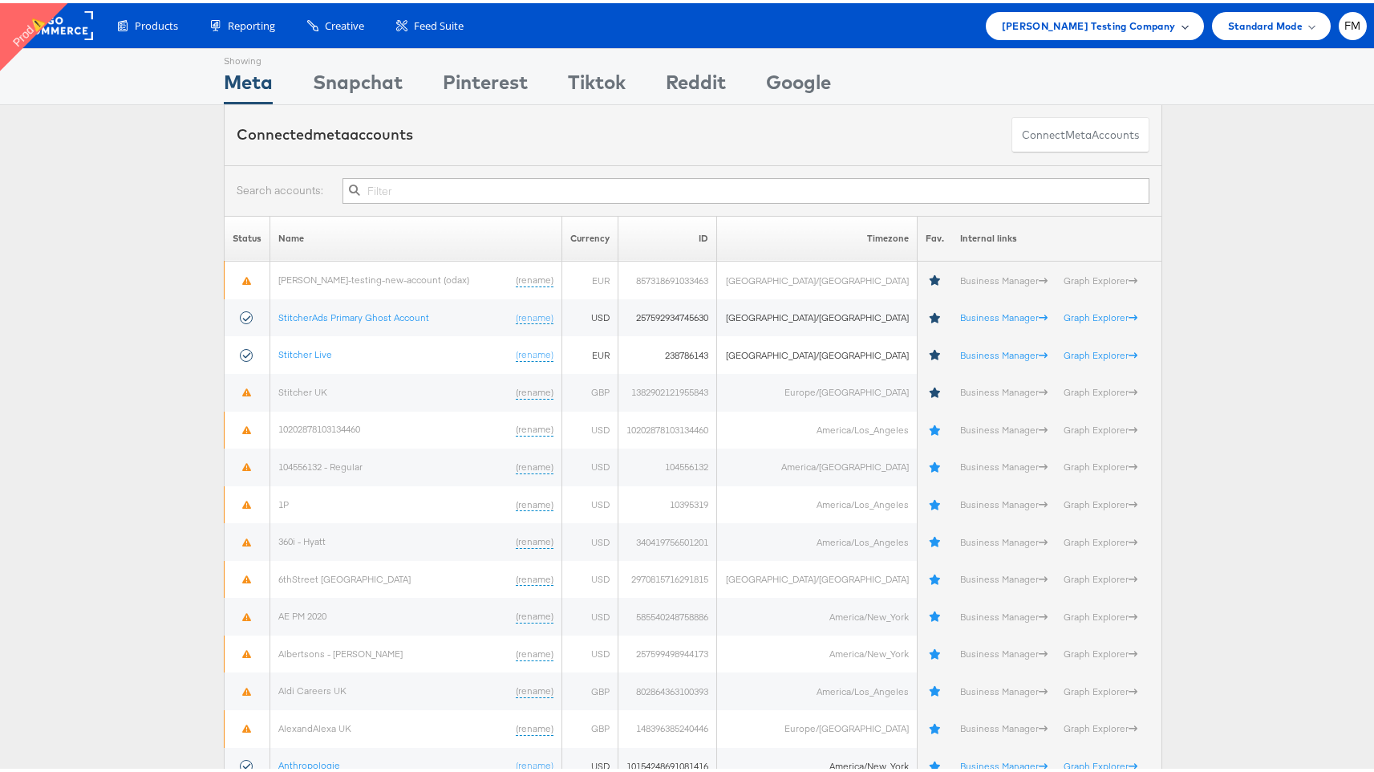
click at [1100, 19] on span "Colin Clarke Testing Company" at bounding box center [1089, 22] width 174 height 17
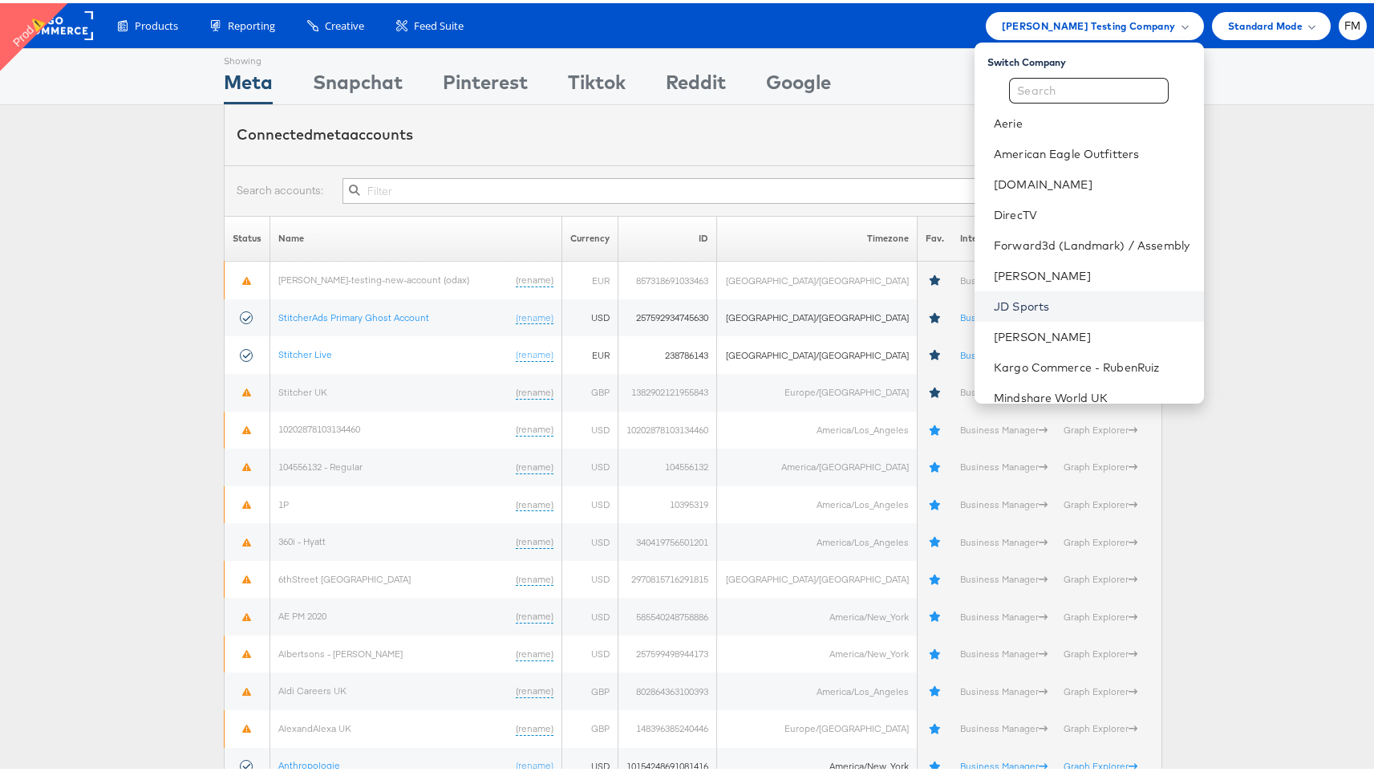
click at [1033, 306] on link "JD Sports" at bounding box center [1092, 303] width 197 height 16
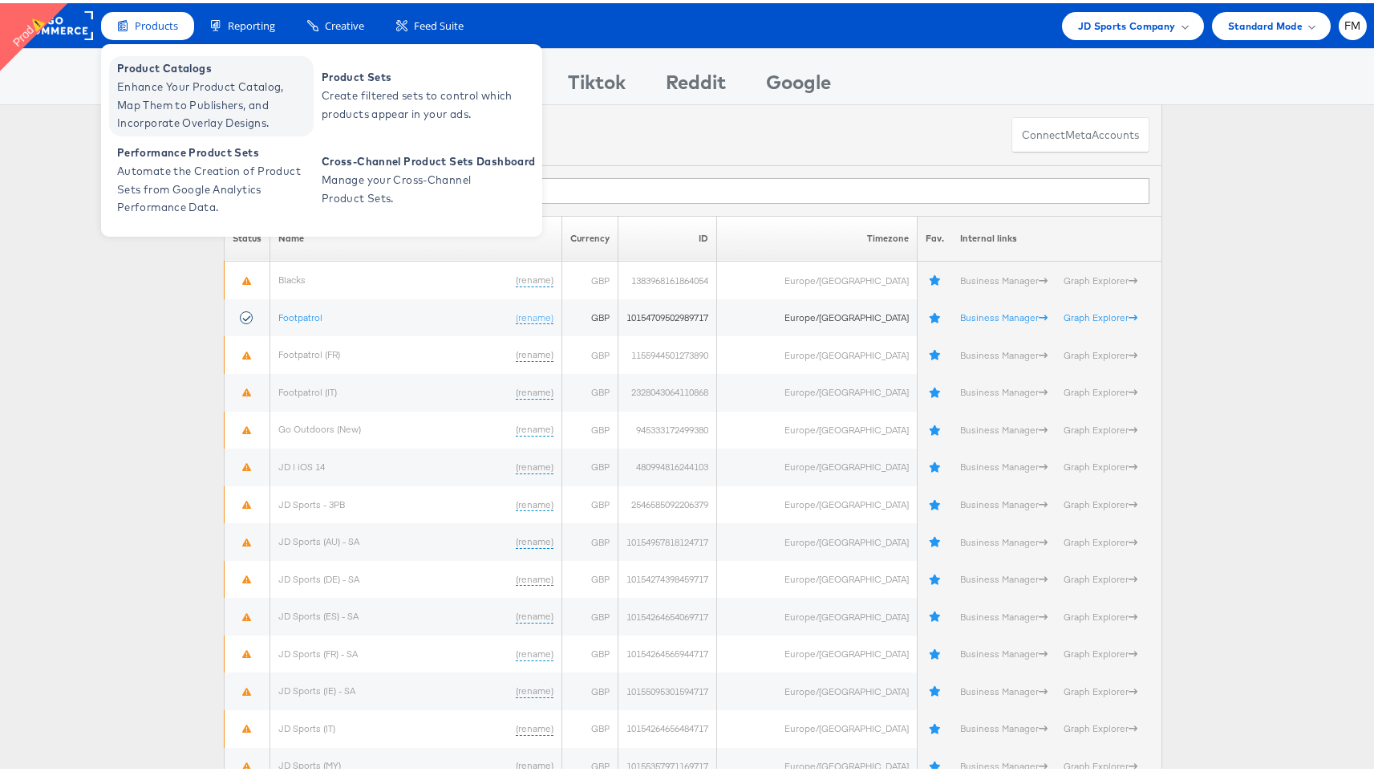
click at [187, 96] on span "Enhance Your Product Catalog, Map Them to Publishers, and Incorporate Overlay D…" at bounding box center [213, 102] width 193 height 55
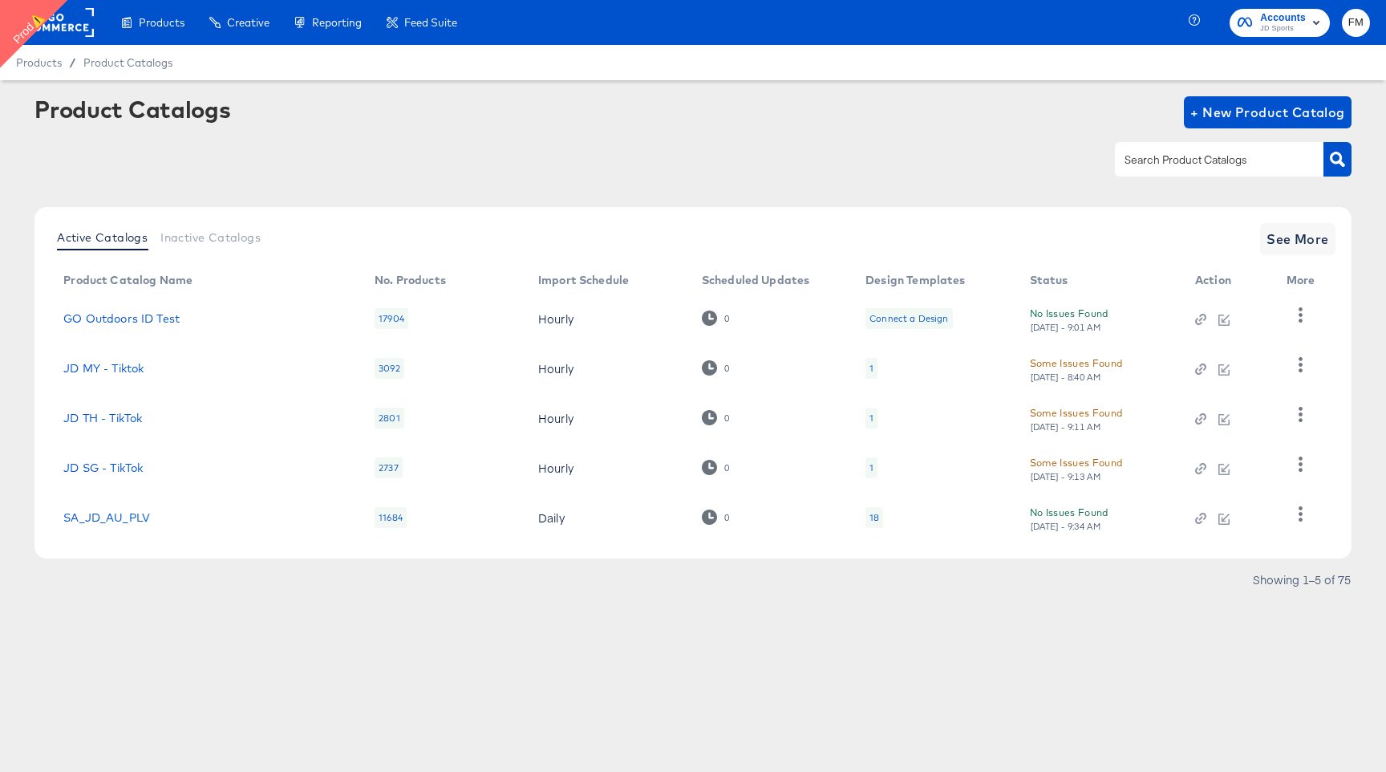
click at [1160, 166] on input "text" at bounding box center [1207, 160] width 171 height 18
paste input "Advanced Preview"
type input "Advanced Preview"
click at [1160, 166] on input "Advanced Preview" at bounding box center [1207, 160] width 171 height 18
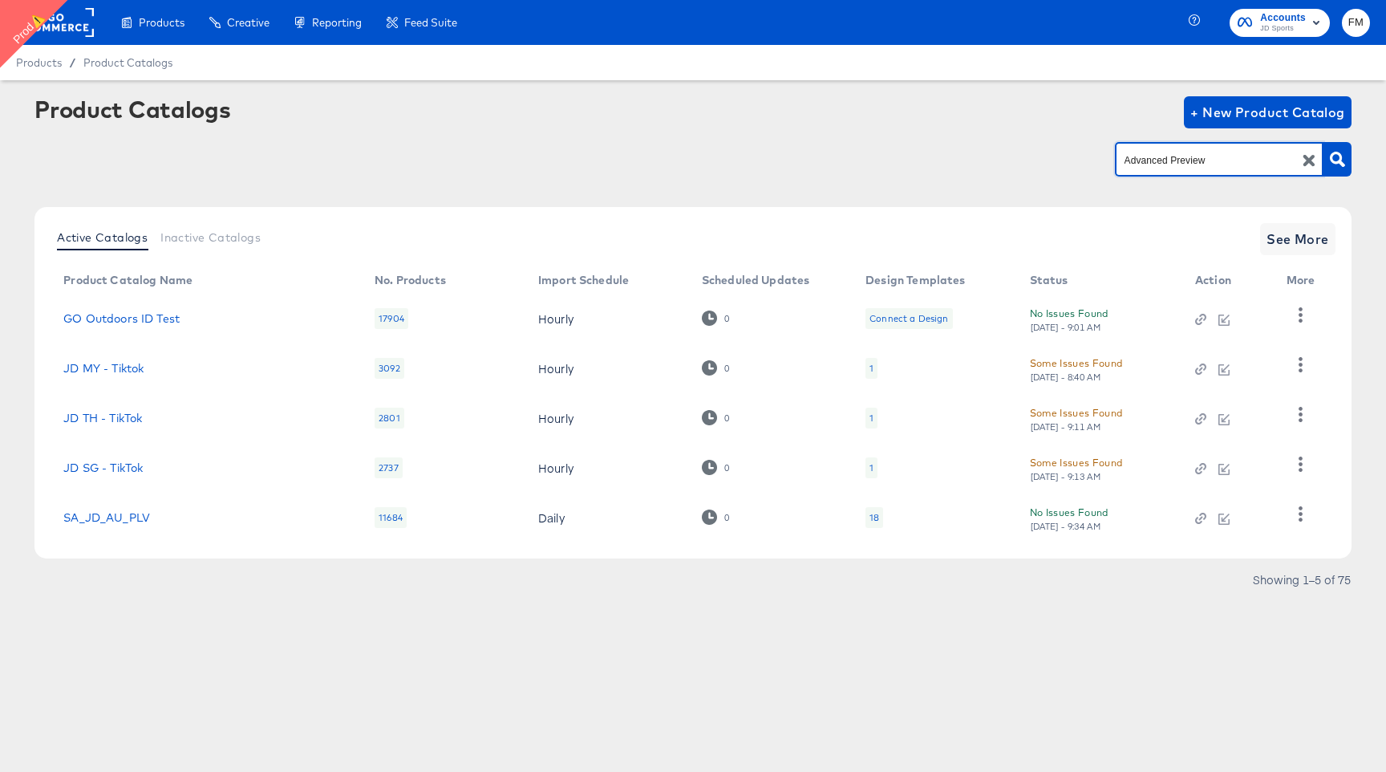
click at [1160, 166] on input "Advanced Preview" at bounding box center [1207, 160] width 171 height 18
type input "go out"
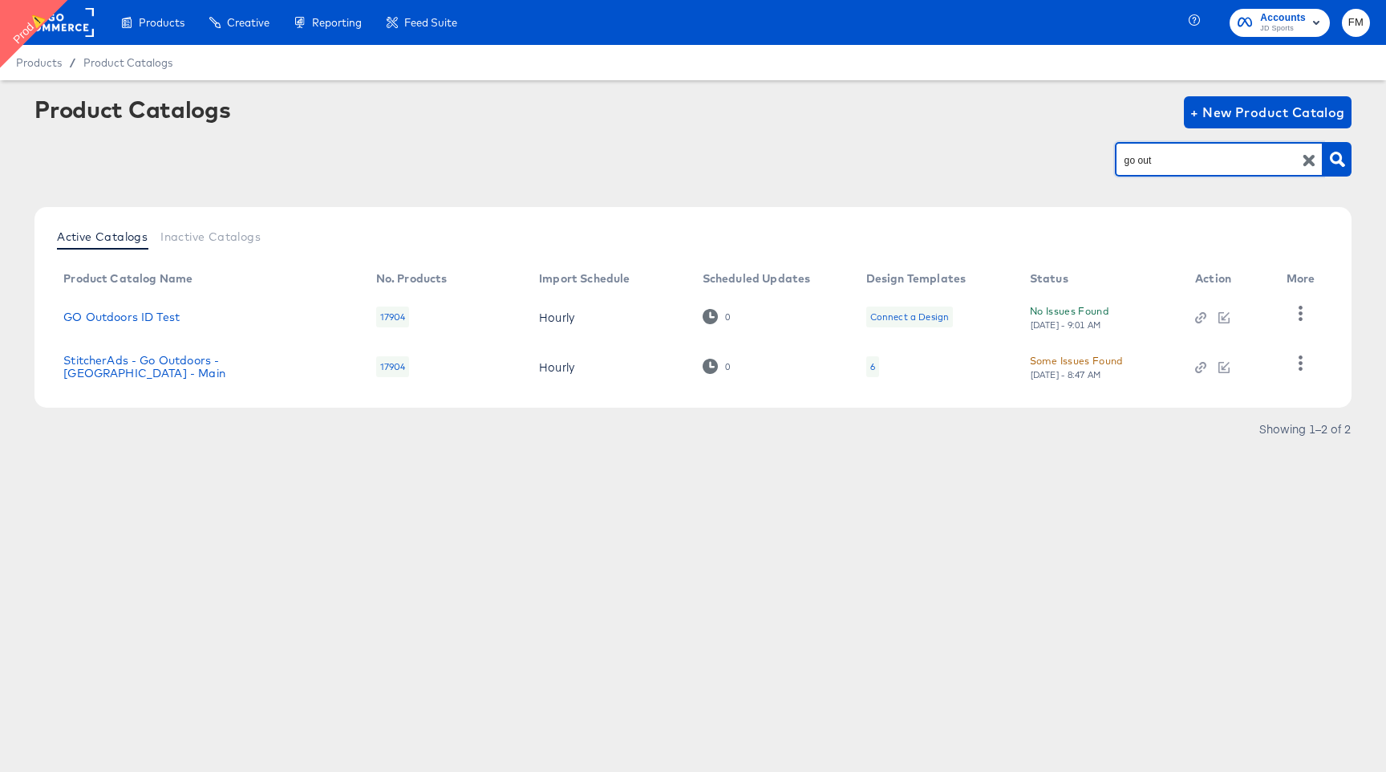
click at [1305, 158] on icon "button" at bounding box center [1309, 160] width 11 height 11
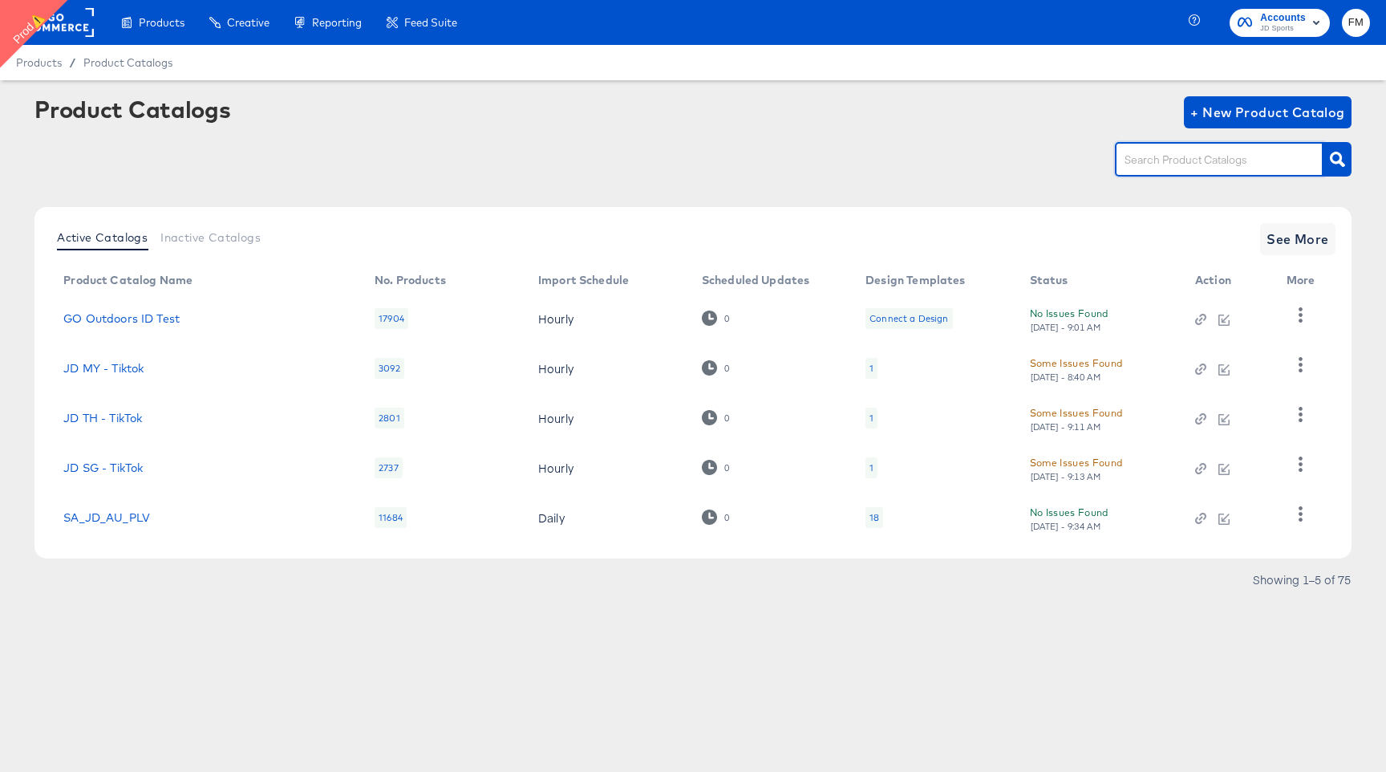
paste input "StitcherAds - Go Outdoors - [GEOGRAPHIC_DATA] - Main"
type input "StitcherAds - Go Outdoors - [GEOGRAPHIC_DATA] - Main"
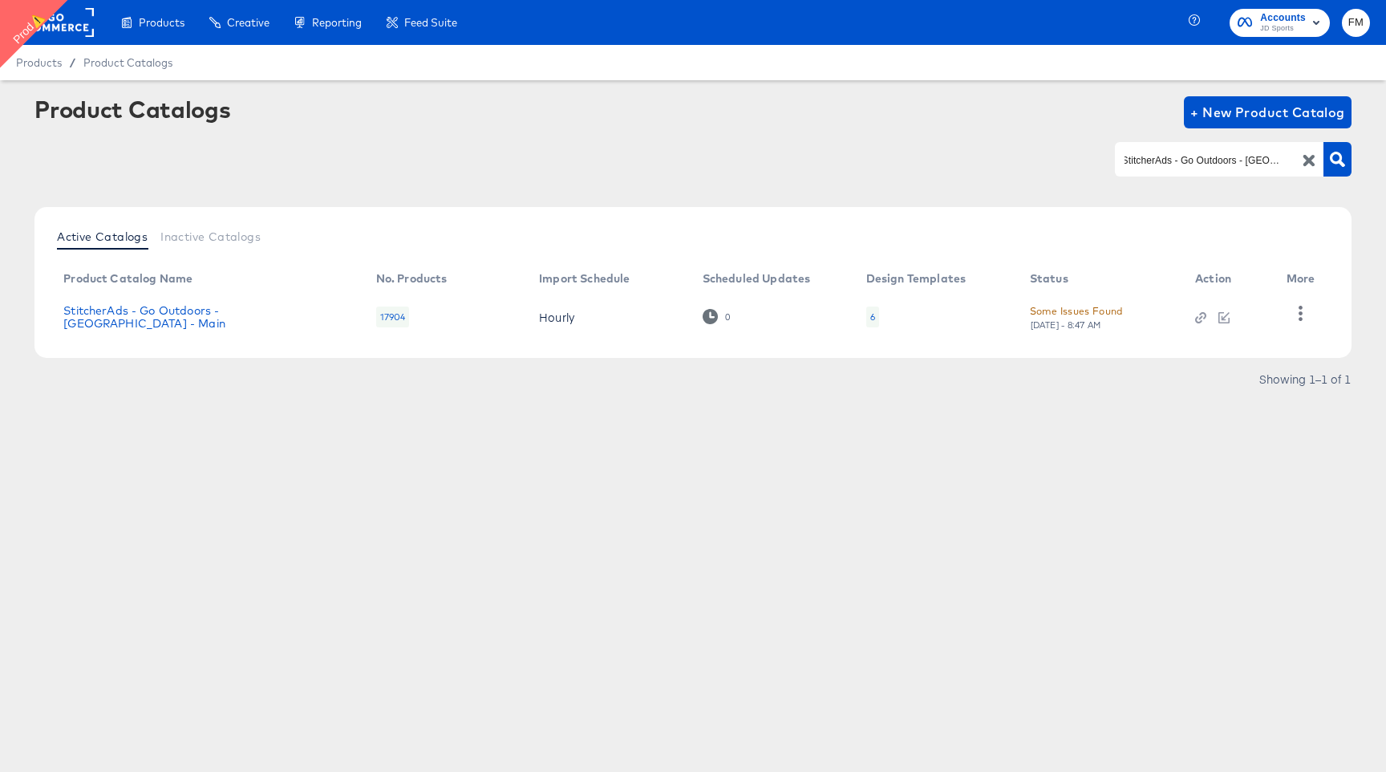
scroll to position [0, 0]
click at [1098, 319] on div "[DATE] - 8:47 AM" at bounding box center [1066, 324] width 72 height 11
